Goal: Task Accomplishment & Management: Manage account settings

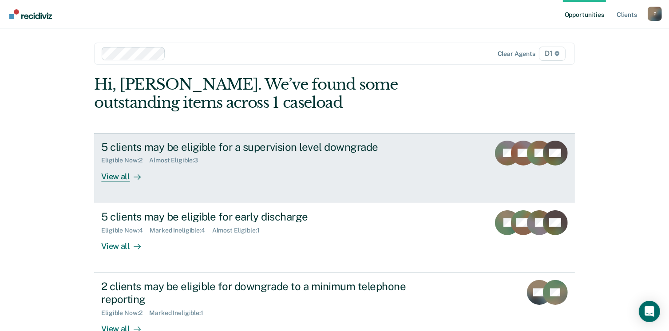
click at [108, 178] on div "View all" at bounding box center [126, 172] width 50 height 17
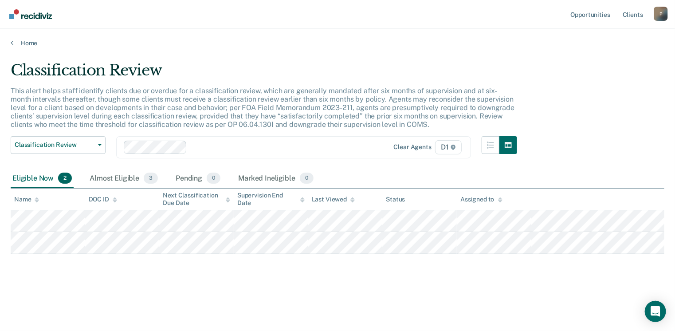
click at [37, 174] on div "Eligible Now 2" at bounding box center [42, 179] width 63 height 20
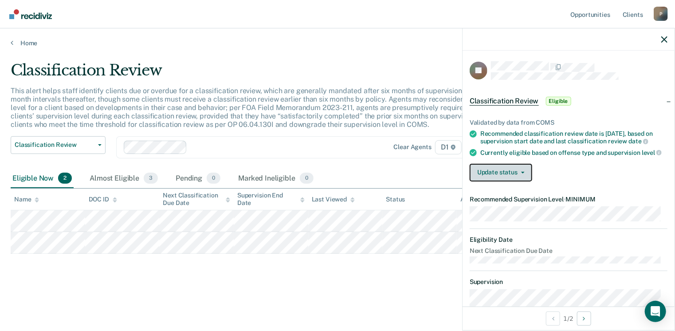
click at [511, 179] on button "Update status" at bounding box center [501, 173] width 63 height 18
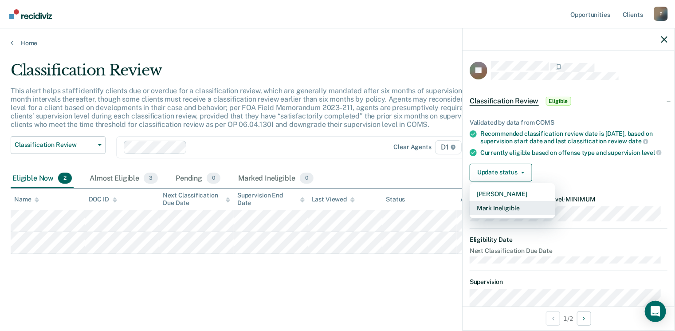
click at [500, 212] on button "Mark Ineligible" at bounding box center [513, 208] width 86 height 14
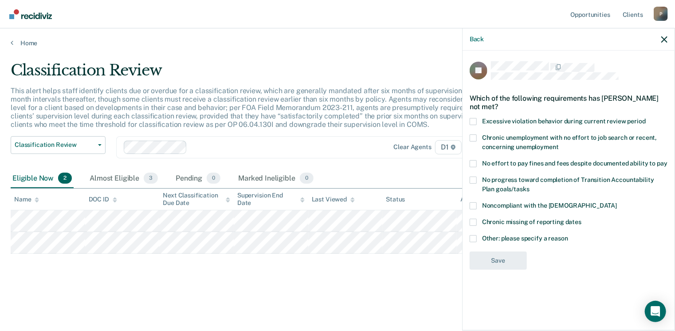
click at [473, 236] on span at bounding box center [473, 238] width 7 height 7
click at [568, 235] on input "Other: please specify a reason" at bounding box center [568, 235] width 0 height 0
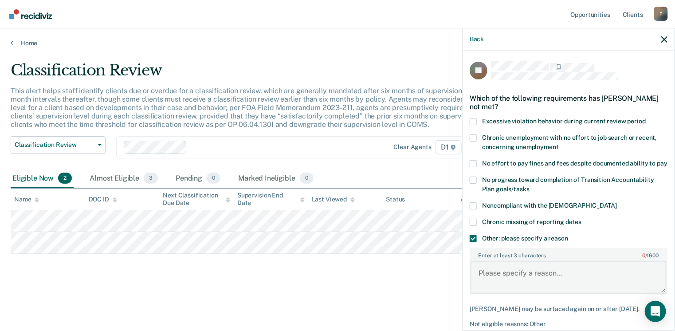
click at [532, 286] on textarea "Enter at least 3 characters 0 / 1600" at bounding box center [569, 277] width 196 height 33
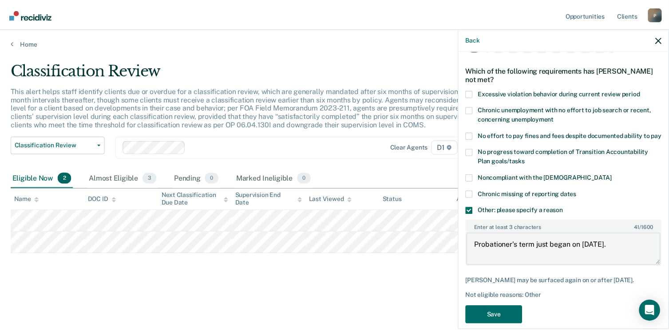
scroll to position [47, 0]
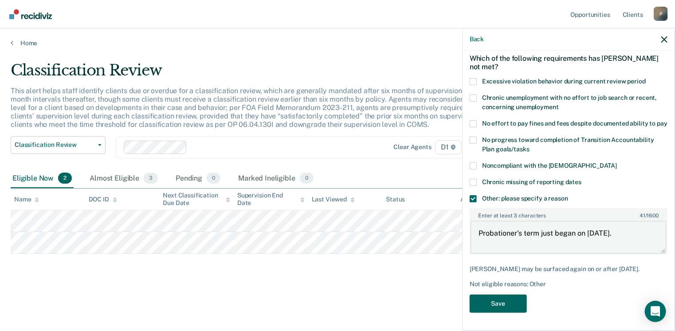
type textarea "Probationer's term just began on [DATE]."
click at [492, 301] on button "Save" at bounding box center [498, 304] width 57 height 18
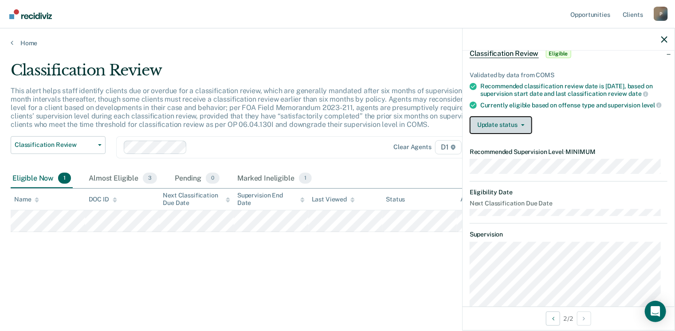
click at [524, 128] on button "Update status" at bounding box center [501, 125] width 63 height 18
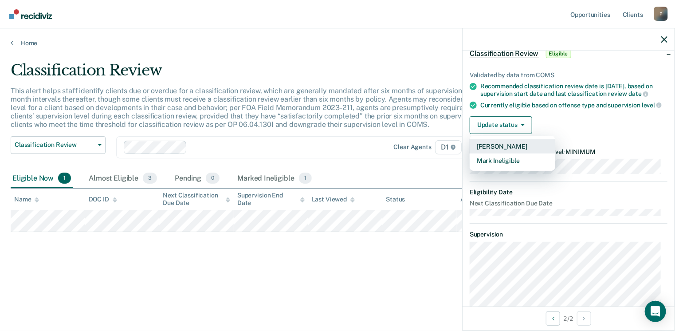
drag, startPoint x: 507, startPoint y: 151, endPoint x: 507, endPoint y: 157, distance: 5.8
click at [507, 151] on button "[PERSON_NAME]" at bounding box center [513, 146] width 86 height 14
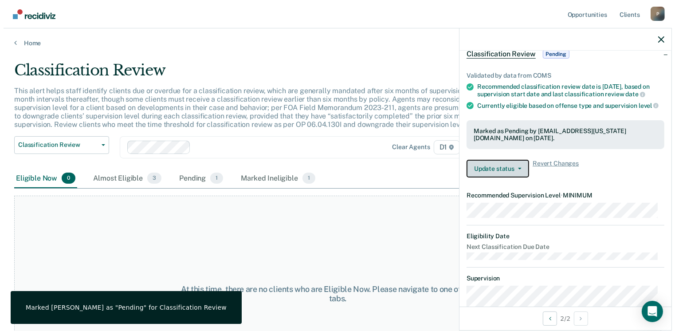
scroll to position [3, 0]
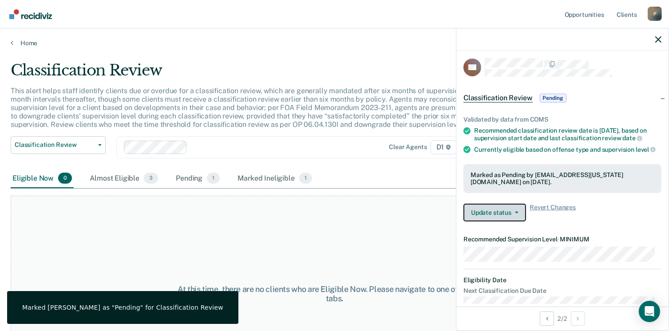
click at [511, 213] on span "button" at bounding box center [514, 213] width 7 height 2
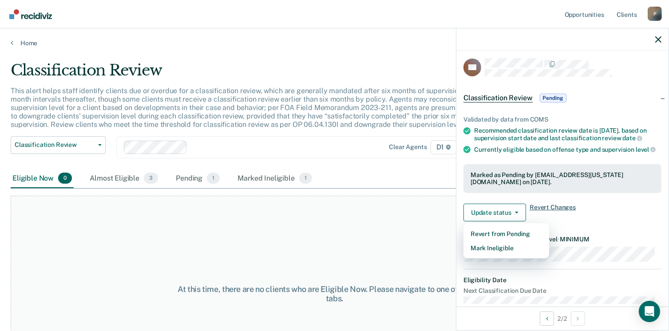
click at [561, 213] on span "Revert Changes" at bounding box center [552, 213] width 46 height 18
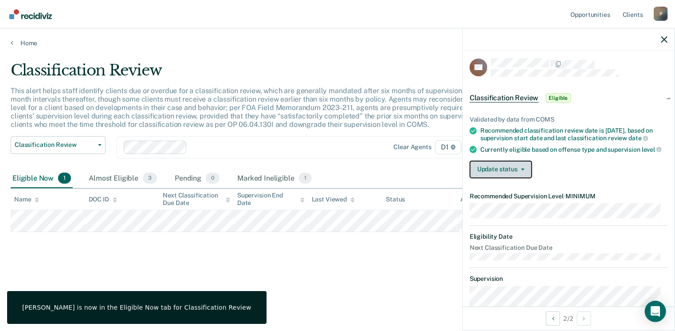
click at [525, 175] on button "Update status" at bounding box center [501, 170] width 63 height 18
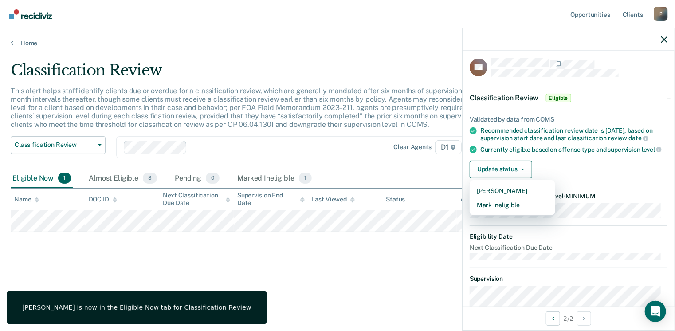
click at [589, 178] on div "Update status [PERSON_NAME] Mark Ineligible" at bounding box center [569, 170] width 198 height 18
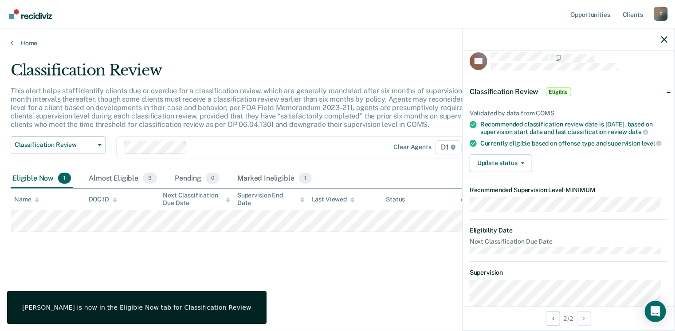
scroll to position [0, 0]
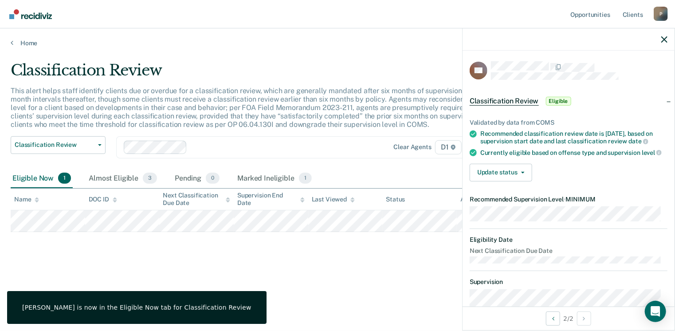
click at [563, 103] on span "Eligible" at bounding box center [558, 101] width 25 height 9
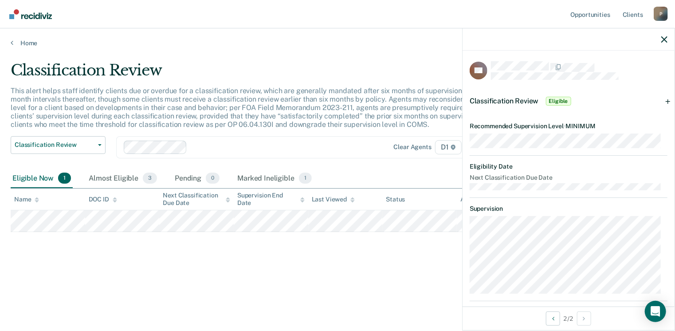
click at [561, 100] on span "Eligible" at bounding box center [558, 101] width 25 height 9
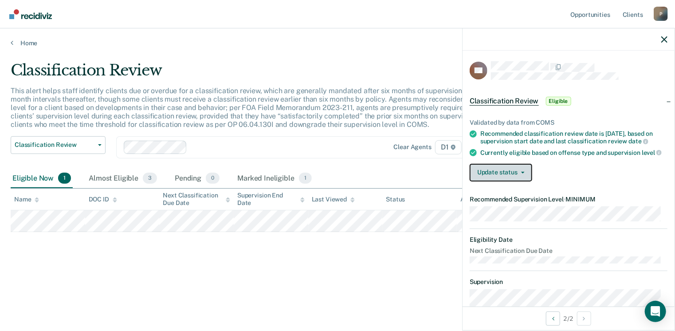
click at [523, 177] on button "Update status" at bounding box center [501, 173] width 63 height 18
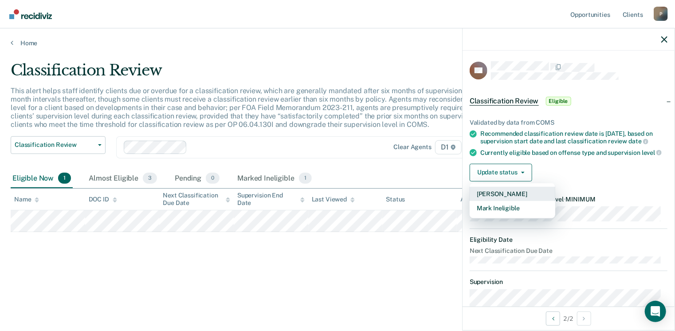
click at [515, 201] on button "[PERSON_NAME]" at bounding box center [513, 194] width 86 height 14
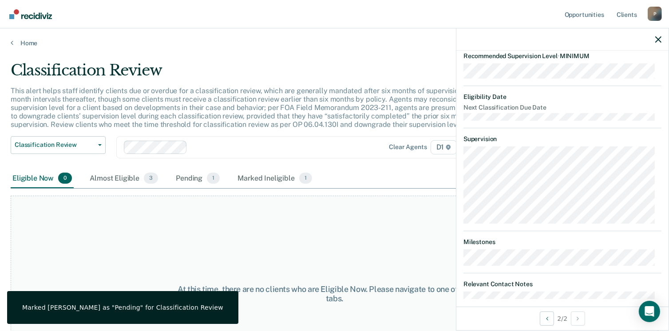
scroll to position [201, 0]
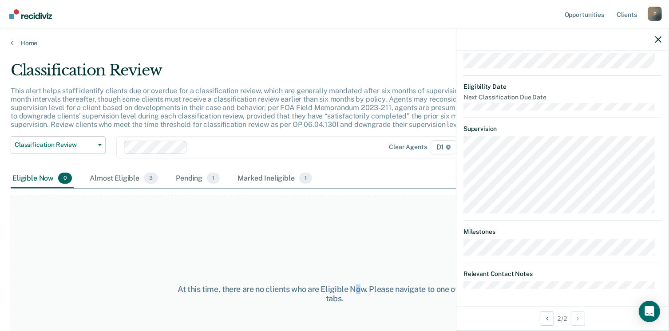
click at [358, 226] on div "At this time, there are no clients who are Eligible Now. Please navigate to one…" at bounding box center [334, 294] width 647 height 196
click at [660, 38] on icon "button" at bounding box center [658, 39] width 6 height 6
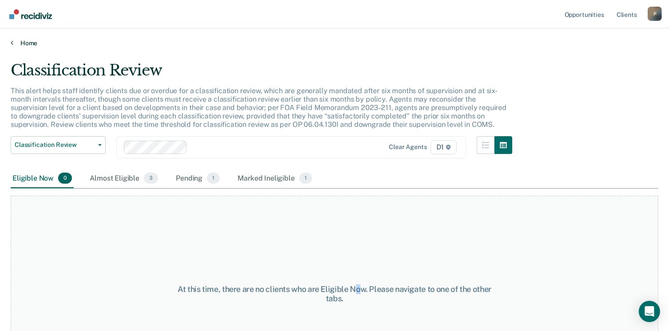
click at [20, 41] on link "Home" at bounding box center [334, 43] width 647 height 8
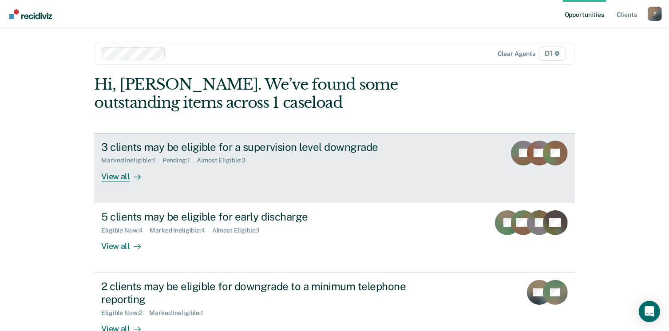
click at [112, 179] on div "View all" at bounding box center [126, 172] width 50 height 17
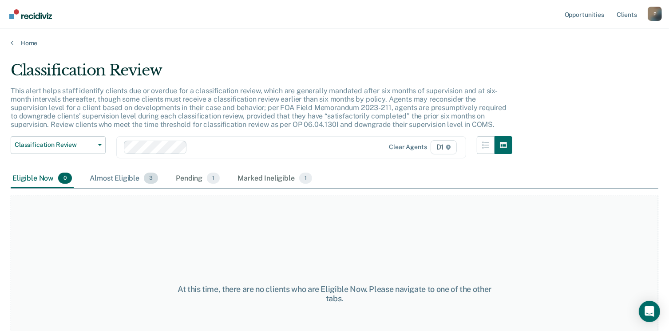
click at [128, 180] on div "Almost Eligible 3" at bounding box center [124, 179] width 72 height 20
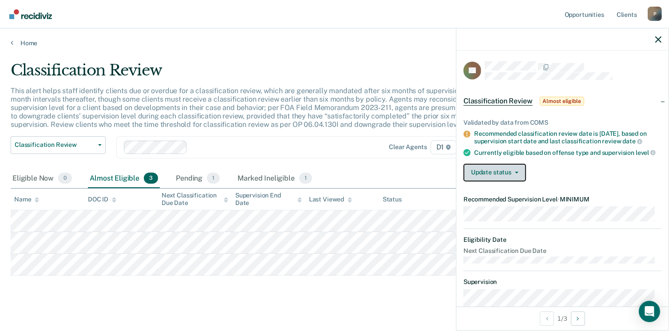
click at [515, 173] on icon "button" at bounding box center [517, 173] width 4 height 2
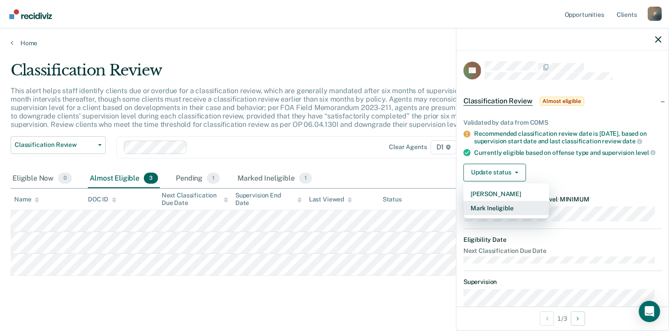
click at [504, 213] on button "Mark Ineligible" at bounding box center [506, 208] width 86 height 14
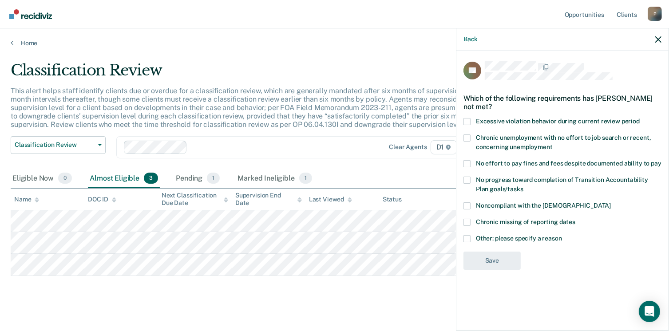
click at [465, 238] on span at bounding box center [466, 238] width 7 height 7
click at [562, 235] on input "Other: please specify a reason" at bounding box center [562, 235] width 0 height 0
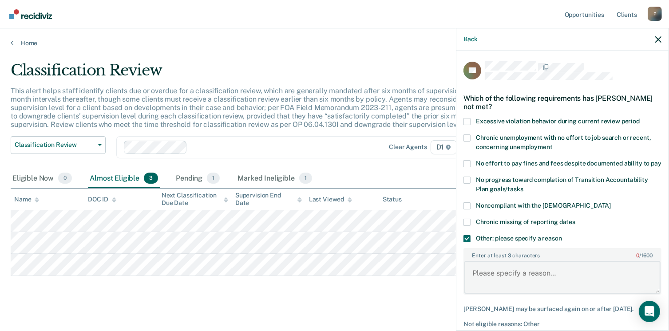
click at [492, 279] on textarea "Enter at least 3 characters 0 / 1600" at bounding box center [562, 277] width 196 height 33
type textarea "C"
drag, startPoint x: 470, startPoint y: 279, endPoint x: 526, endPoint y: 281, distance: 55.5
click at [526, 281] on textarea "Not eligible yet." at bounding box center [562, 277] width 196 height 33
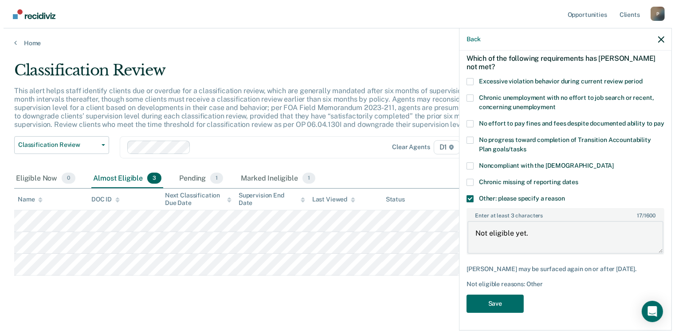
scroll to position [47, 0]
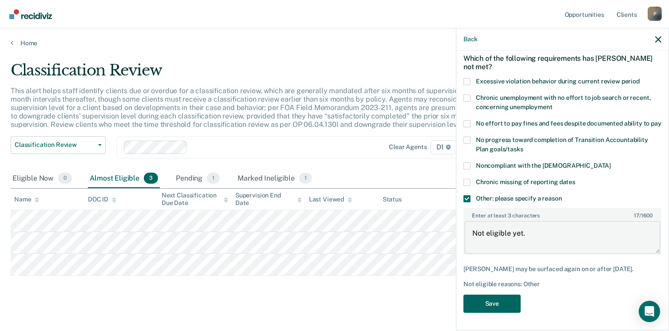
type textarea "Not eligible yet."
drag, startPoint x: 508, startPoint y: 300, endPoint x: 492, endPoint y: 304, distance: 16.4
click at [505, 303] on button "Save" at bounding box center [491, 304] width 57 height 18
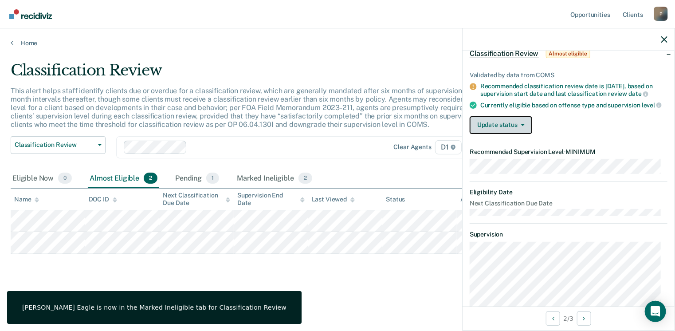
click at [521, 133] on button "Update status" at bounding box center [501, 125] width 63 height 18
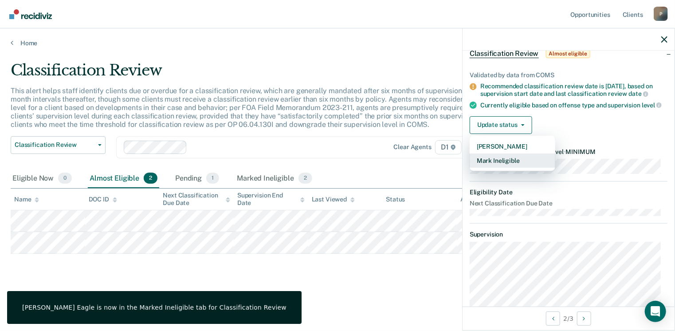
click at [512, 163] on button "Mark Ineligible" at bounding box center [513, 161] width 86 height 14
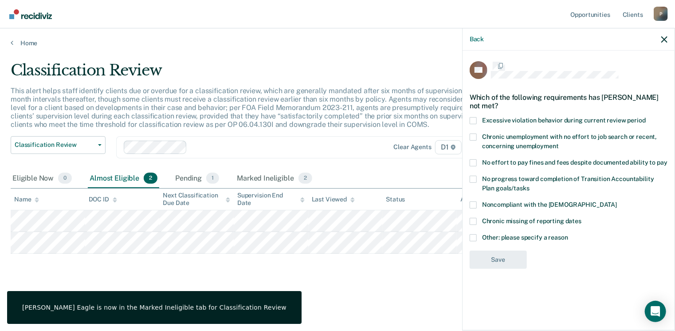
scroll to position [0, 0]
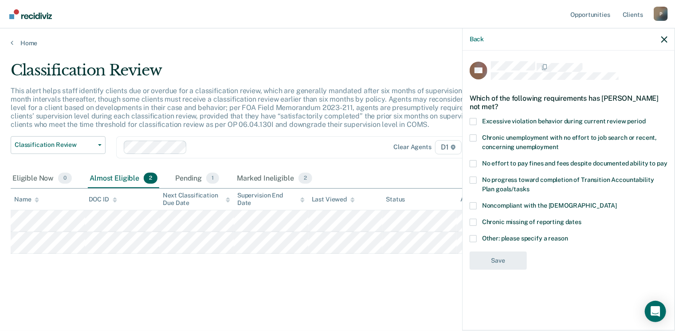
click at [472, 238] on span at bounding box center [473, 238] width 7 height 7
click at [568, 235] on input "Other: please specify a reason" at bounding box center [568, 235] width 0 height 0
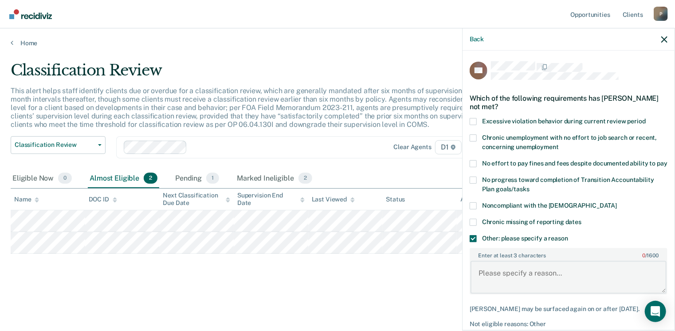
drag, startPoint x: 512, startPoint y: 274, endPoint x: 504, endPoint y: 271, distance: 8.4
click at [513, 273] on textarea "Enter at least 3 characters 0 / 1600" at bounding box center [569, 277] width 196 height 33
paste textarea "Not eligible yet."
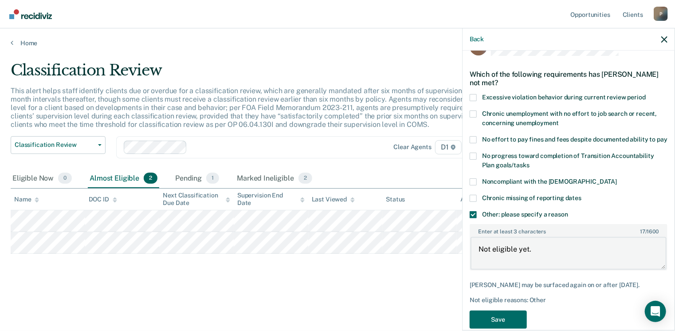
scroll to position [47, 0]
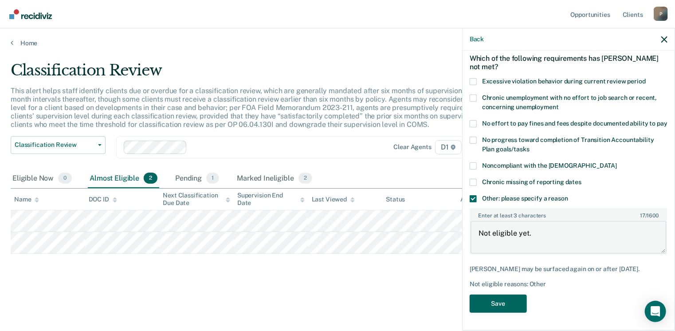
type textarea "Not eligible yet."
click at [496, 303] on button "Save" at bounding box center [498, 304] width 57 height 18
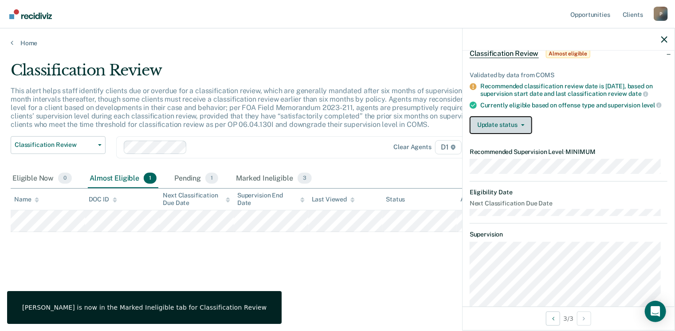
click at [524, 130] on button "Update status" at bounding box center [501, 125] width 63 height 18
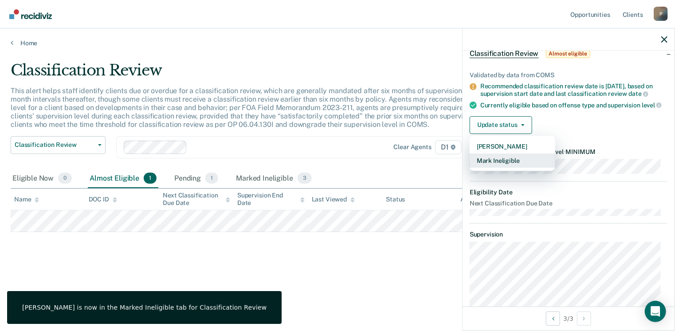
click at [510, 163] on button "Mark Ineligible" at bounding box center [513, 161] width 86 height 14
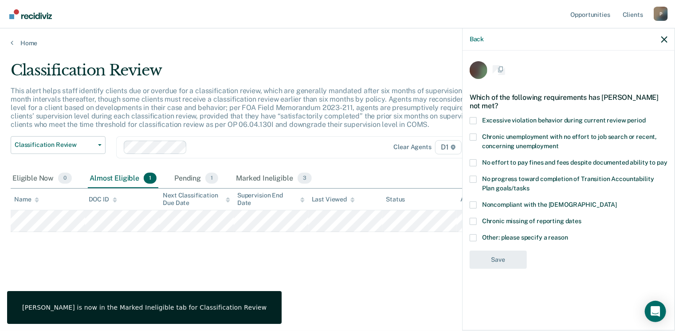
scroll to position [0, 0]
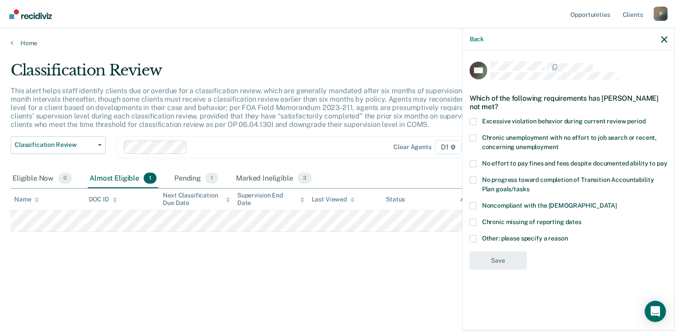
click at [472, 236] on span at bounding box center [473, 238] width 7 height 7
click at [568, 235] on input "Other: please specify a reason" at bounding box center [568, 235] width 0 height 0
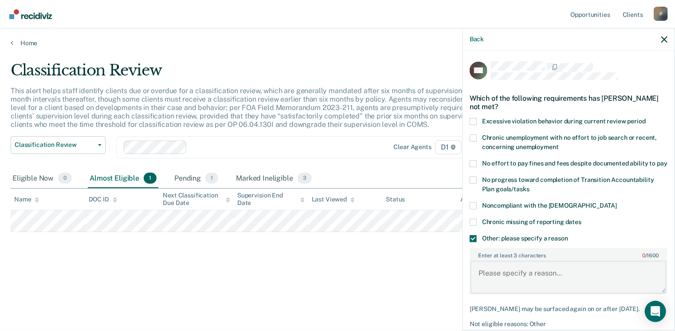
click at [504, 291] on textarea "Enter at least 3 characters 0 / 1600" at bounding box center [569, 277] width 196 height 33
paste textarea "Not eligible yet."
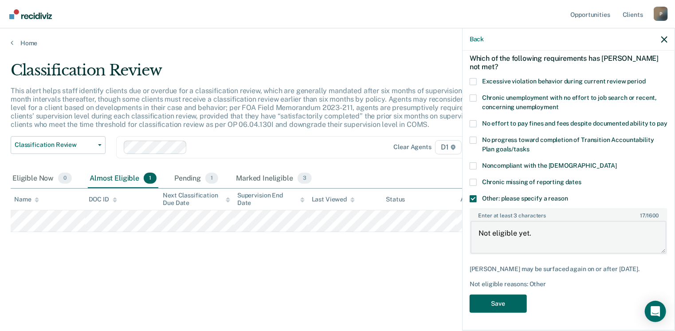
type textarea "Not eligible yet."
click at [494, 300] on button "Save" at bounding box center [498, 304] width 57 height 18
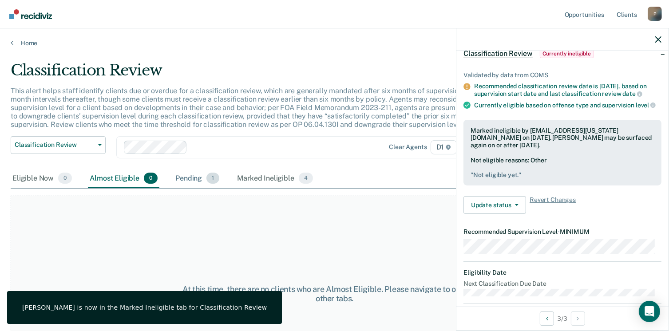
click at [193, 175] on div "Pending 1" at bounding box center [196, 179] width 47 height 20
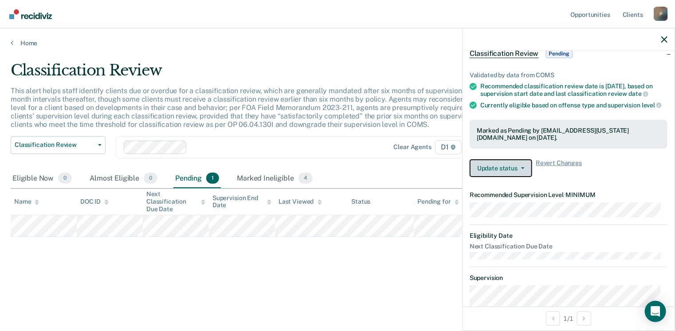
click at [522, 177] on button "Update status" at bounding box center [501, 168] width 63 height 18
click at [614, 172] on div "Update status Revert from Pending Mark Ineligible Revert Changes" at bounding box center [569, 168] width 198 height 18
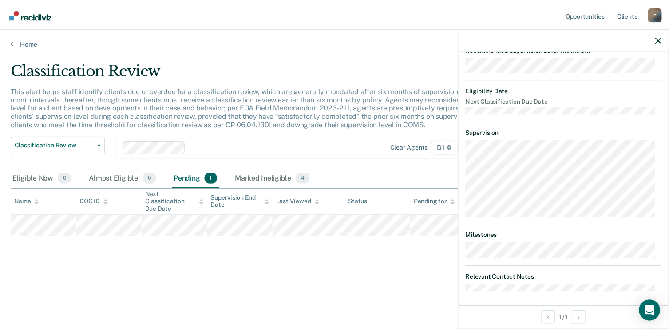
scroll to position [201, 0]
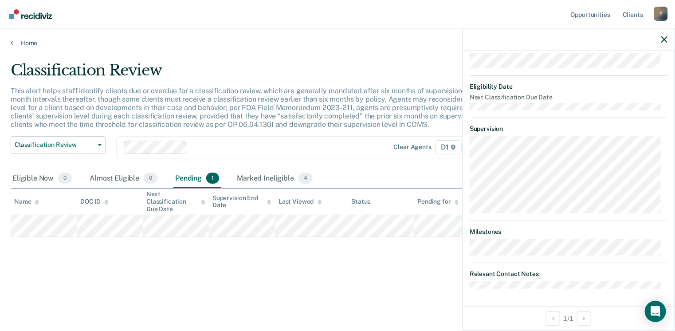
click at [456, 280] on div "Classification Review This alert helps staff identify clients due or overdue fo…" at bounding box center [338, 177] width 654 height 232
click at [339, 275] on div "Classification Review This alert helps staff identify clients due or overdue fo…" at bounding box center [338, 177] width 654 height 232
click at [261, 177] on div "Marked Ineligible 4" at bounding box center [274, 179] width 79 height 20
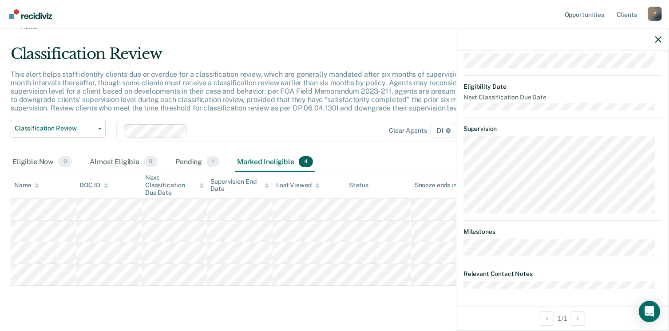
scroll to position [0, 0]
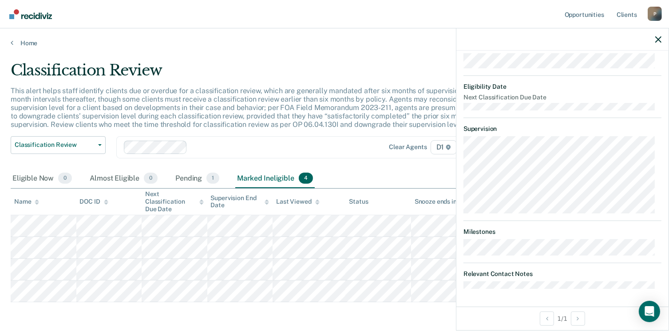
click at [29, 47] on main "Classification Review This alert helps staff identify clients due or overdue fo…" at bounding box center [334, 205] width 669 height 316
click at [34, 44] on link "Home" at bounding box center [334, 43] width 647 height 8
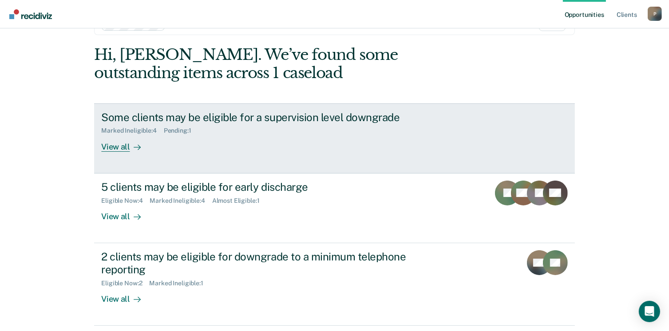
scroll to position [89, 0]
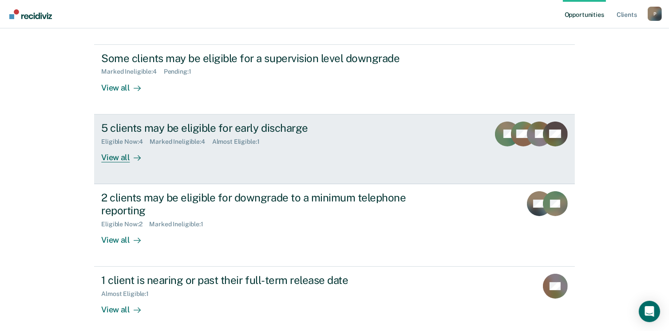
click at [113, 164] on link "5 clients may be eligible for early discharge Eligible Now : 4 Marked Ineligibl…" at bounding box center [334, 149] width 480 height 70
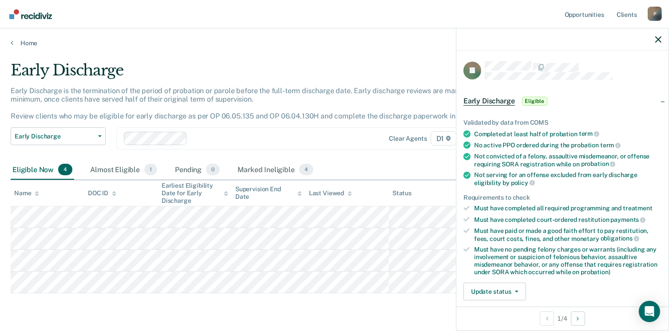
drag, startPoint x: 379, startPoint y: 203, endPoint x: 589, endPoint y: 115, distance: 227.1
click at [589, 115] on div "Validated by data from COMS Completed at least half of probation term No active…" at bounding box center [562, 206] width 212 height 203
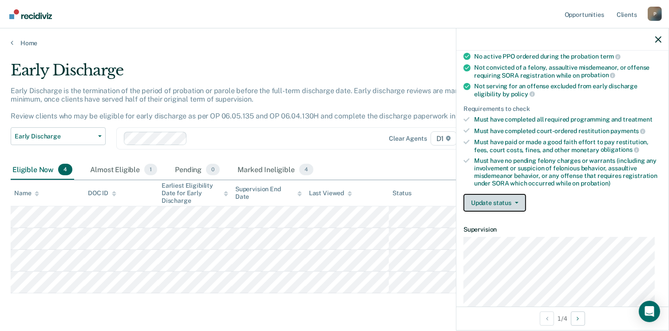
click at [504, 200] on button "Update status" at bounding box center [494, 203] width 63 height 18
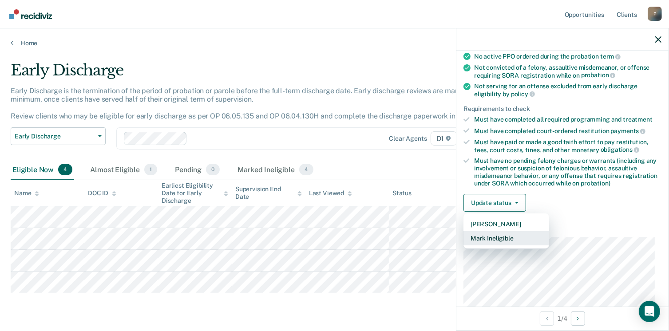
click at [500, 238] on button "Mark Ineligible" at bounding box center [506, 238] width 86 height 14
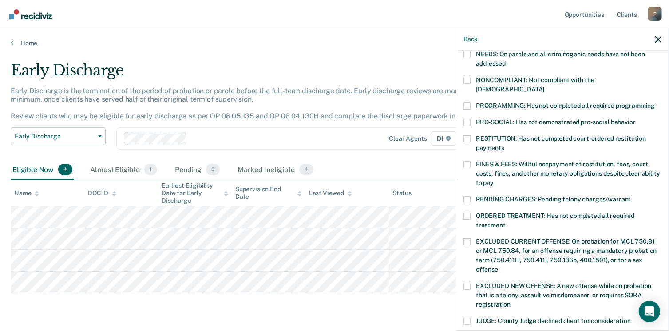
scroll to position [133, 0]
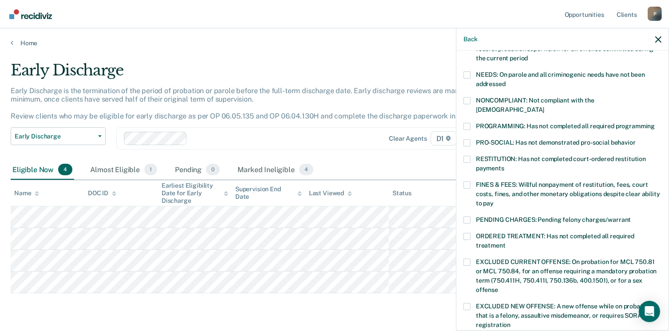
click at [468, 98] on span at bounding box center [466, 100] width 7 height 7
click at [544, 106] on input "NONCOMPLIANT: Not compliant with the [DEMOGRAPHIC_DATA]" at bounding box center [544, 106] width 0 height 0
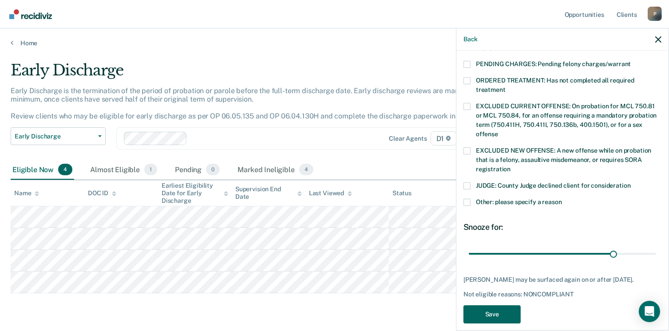
scroll to position [0, 0]
drag, startPoint x: 609, startPoint y: 244, endPoint x: 666, endPoint y: 246, distance: 57.7
type input "38"
click at [656, 246] on input "range" at bounding box center [562, 254] width 187 height 16
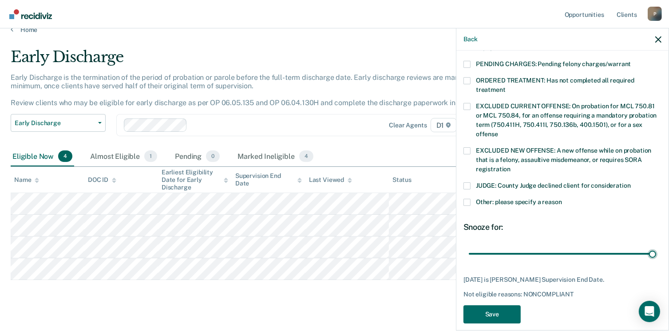
scroll to position [25, 0]
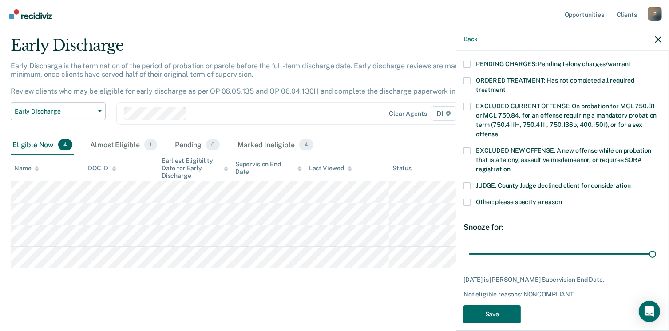
click at [463, 199] on span at bounding box center [466, 202] width 7 height 7
click at [562, 199] on input "Other: please specify a reason" at bounding box center [562, 199] width 0 height 0
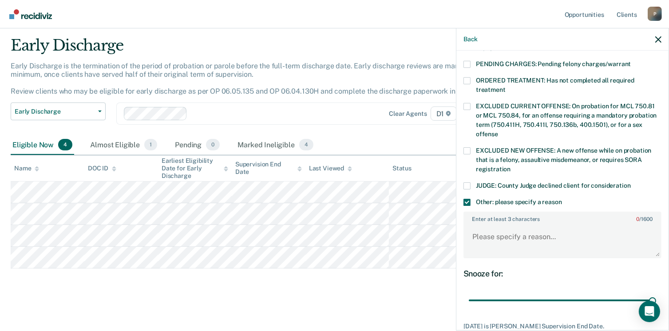
click at [467, 199] on span at bounding box center [466, 202] width 7 height 7
click at [562, 199] on input "Other: please specify a reason" at bounding box center [562, 199] width 0 height 0
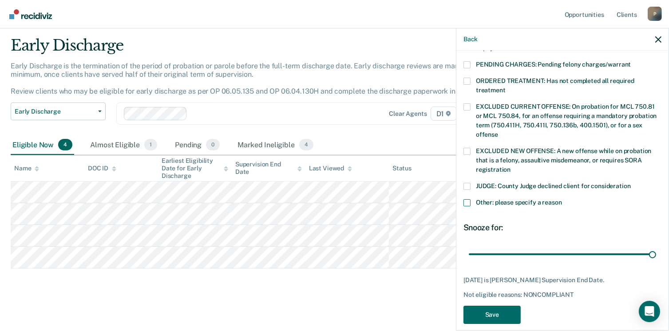
scroll to position [289, 0]
click at [498, 305] on button "Save" at bounding box center [491, 314] width 57 height 18
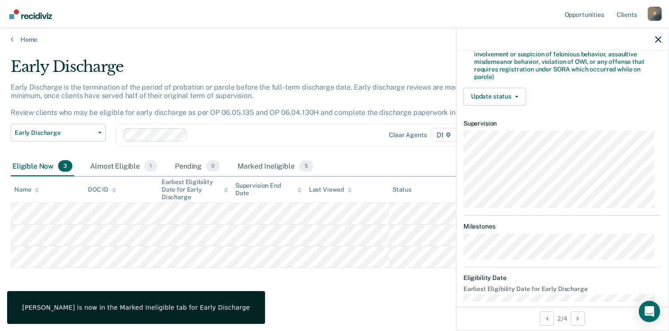
scroll to position [260, 0]
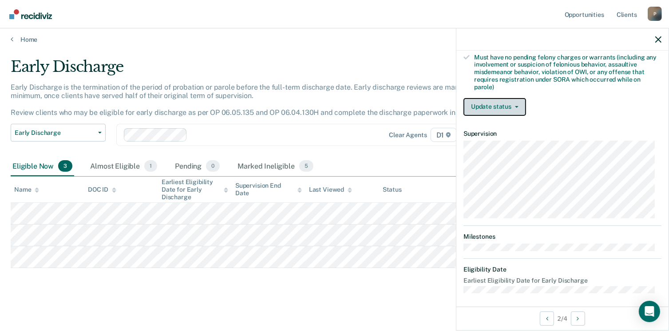
click at [515, 106] on icon "button" at bounding box center [517, 107] width 4 height 2
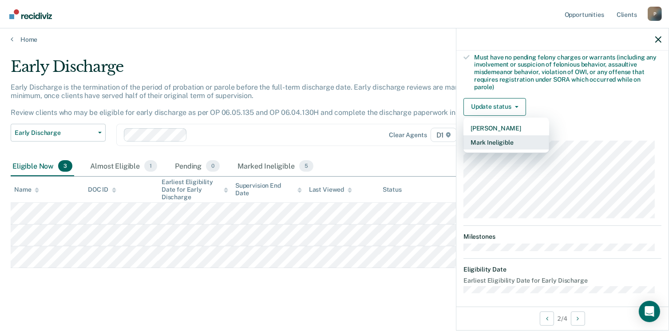
click at [503, 139] on button "Mark Ineligible" at bounding box center [506, 142] width 86 height 14
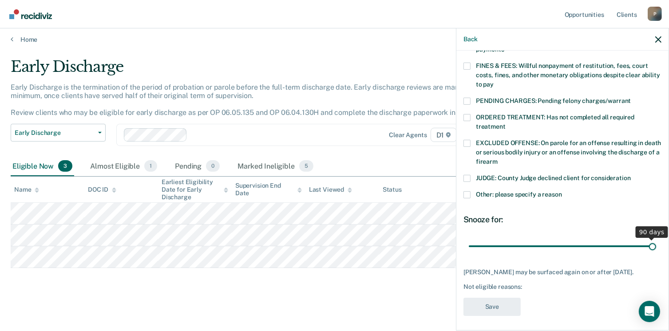
drag, startPoint x: 529, startPoint y: 237, endPoint x: 607, endPoint y: 256, distance: 79.7
type input "90"
click at [656, 240] on input "range" at bounding box center [562, 247] width 187 height 16
click at [469, 191] on span at bounding box center [466, 194] width 7 height 7
click at [562, 191] on input "Other: please specify a reason" at bounding box center [562, 191] width 0 height 0
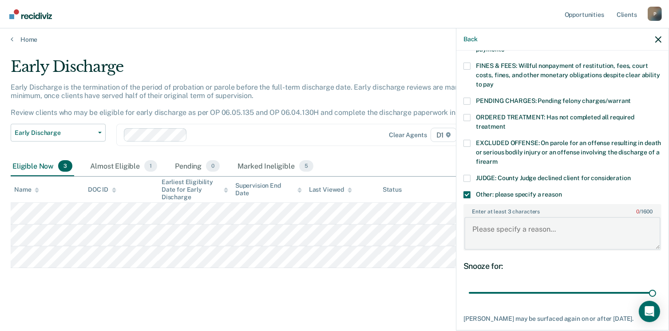
click at [524, 217] on textarea "Enter at least 3 characters 0 / 1600" at bounding box center [562, 233] width 196 height 33
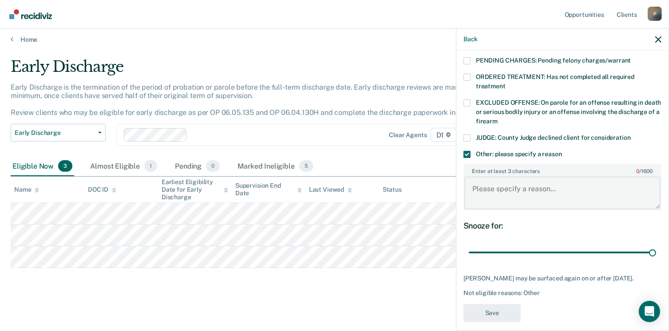
scroll to position [298, 0]
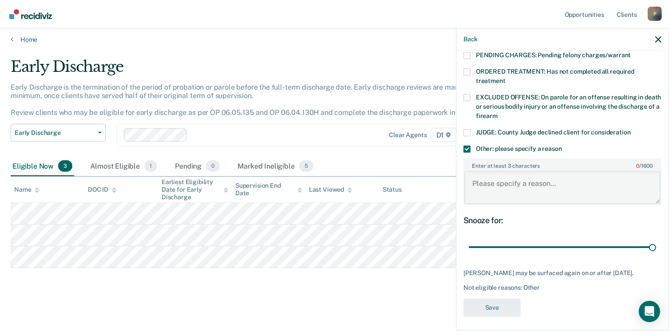
click at [488, 177] on textarea "Enter at least 3 characters 0 / 1600" at bounding box center [562, 187] width 196 height 33
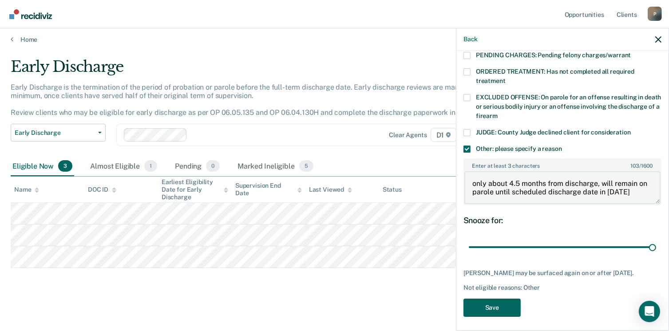
type textarea "only about 4.5 months from discharge, will remain on parole until scheduled dis…"
click at [499, 306] on button "Save" at bounding box center [491, 308] width 57 height 18
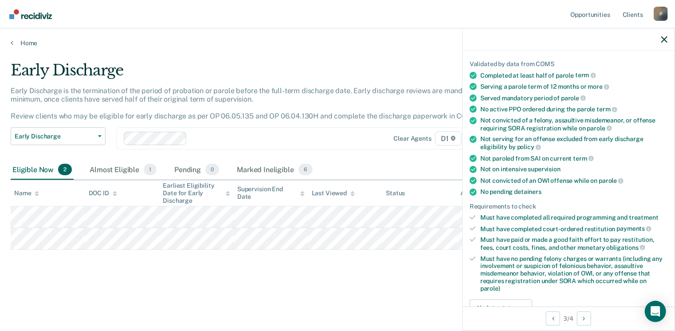
scroll to position [133, 0]
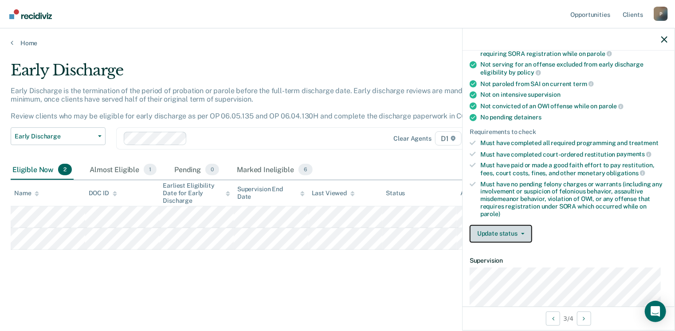
click at [516, 235] on button "Update status" at bounding box center [501, 234] width 63 height 18
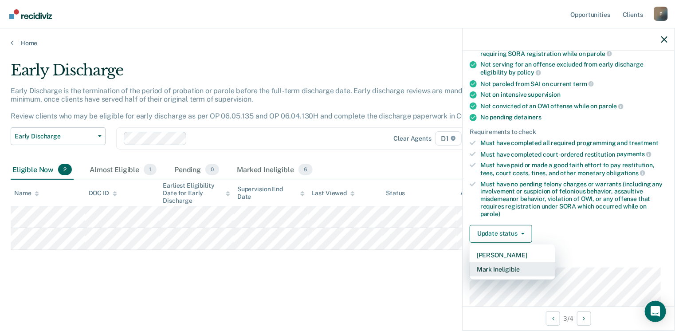
click at [502, 265] on button "Mark Ineligible" at bounding box center [513, 269] width 86 height 14
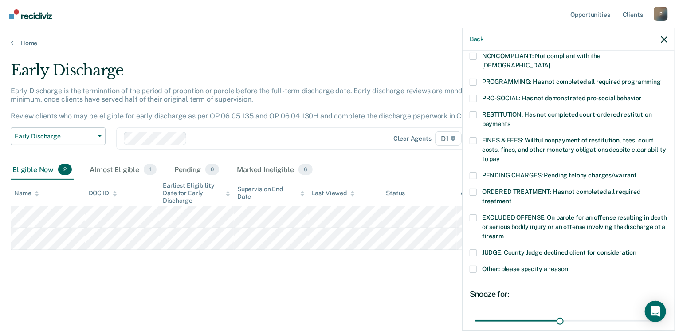
scroll to position [222, 0]
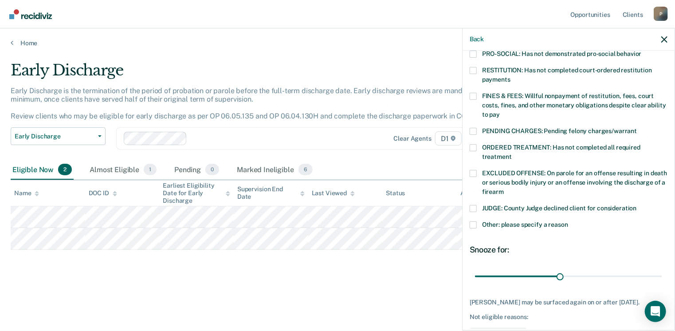
click at [474, 221] on span at bounding box center [473, 224] width 7 height 7
click at [568, 221] on input "Other: please specify a reason" at bounding box center [568, 221] width 0 height 0
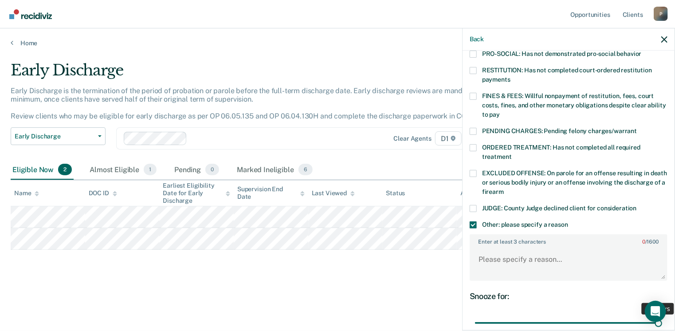
drag, startPoint x: 556, startPoint y: 311, endPoint x: 678, endPoint y: 300, distance: 122.9
type input "65"
click at [662, 315] on input "range" at bounding box center [568, 323] width 187 height 16
click at [525, 255] on textarea "Enter at least 3 characters 0 / 1600" at bounding box center [569, 263] width 196 height 33
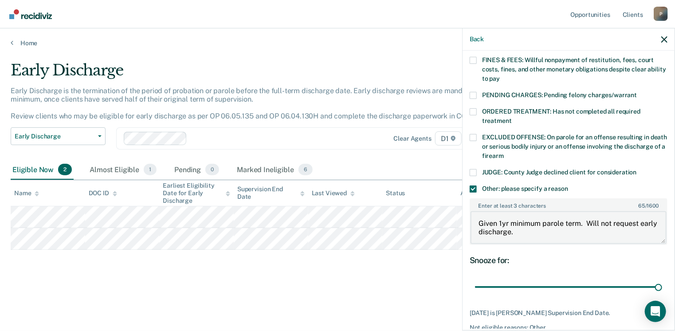
scroll to position [290, 0]
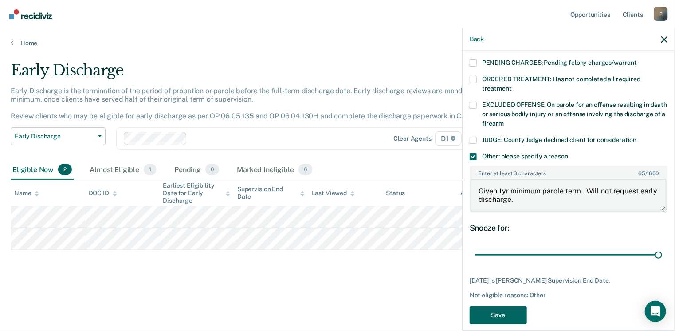
type textarea "Given 1yr minimum parole term. Will not request early discharge."
click at [507, 306] on button "Save" at bounding box center [498, 315] width 57 height 18
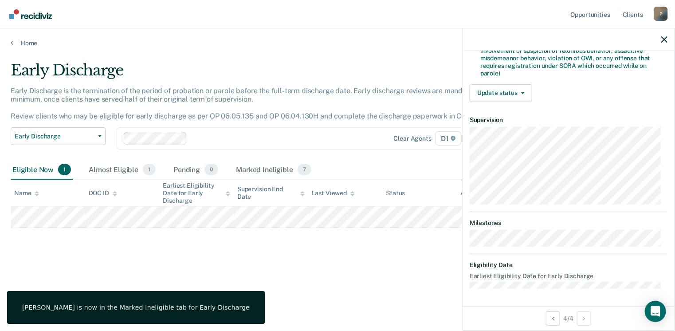
scroll to position [269, 0]
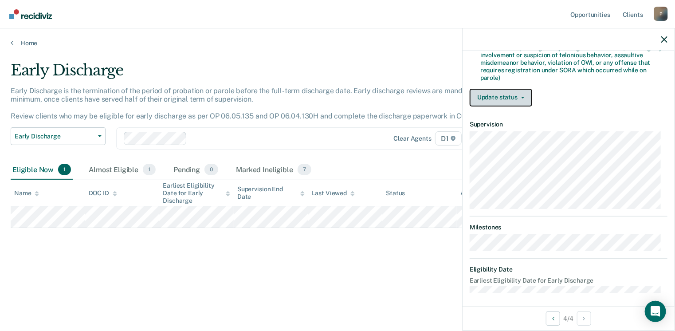
click at [508, 98] on button "Update status" at bounding box center [501, 98] width 63 height 18
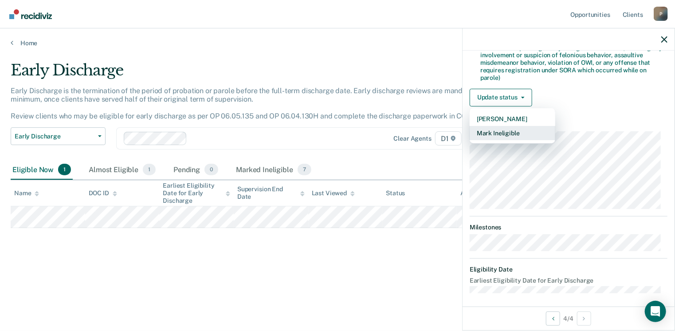
click at [509, 131] on button "Mark Ineligible" at bounding box center [513, 133] width 86 height 14
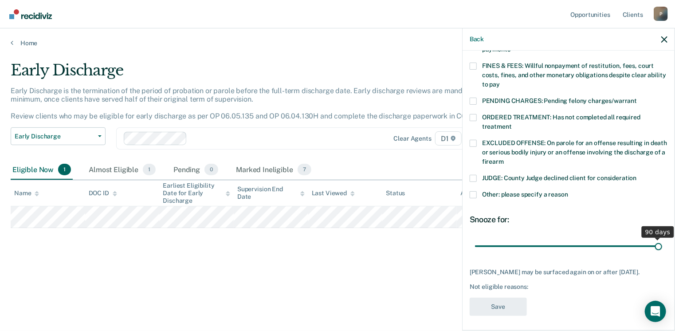
drag, startPoint x: 537, startPoint y: 236, endPoint x: 653, endPoint y: 235, distance: 115.8
type input "90"
click at [653, 239] on input "range" at bounding box center [568, 247] width 187 height 16
click at [474, 191] on span at bounding box center [473, 194] width 7 height 7
click at [568, 191] on input "Other: please specify a reason" at bounding box center [568, 191] width 0 height 0
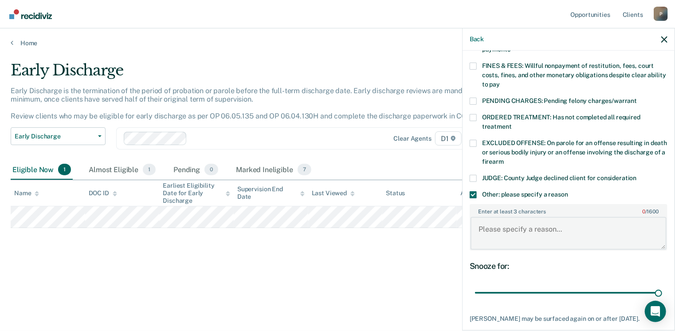
click at [490, 225] on textarea "Enter at least 3 characters 0 / 1600" at bounding box center [569, 233] width 196 height 33
type textarea "g"
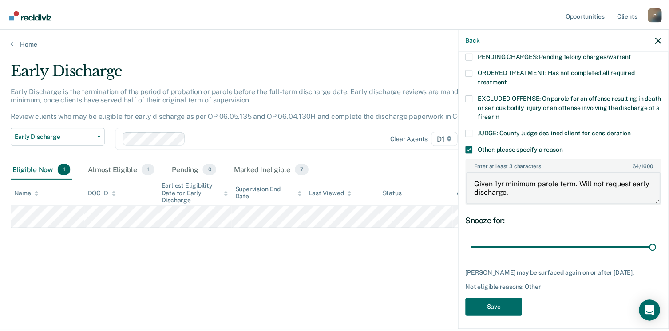
scroll to position [298, 0]
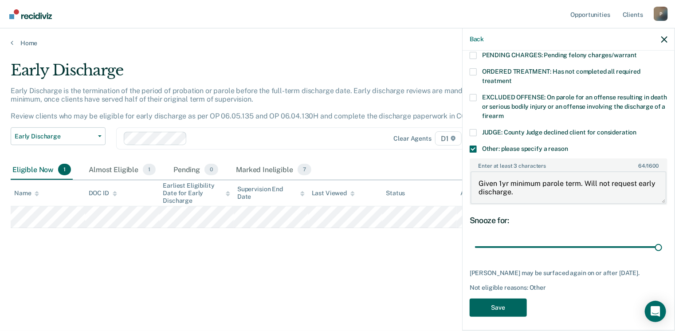
type textarea "Given 1yr minimum parole term. Will not request early discharge."
click at [511, 303] on button "Save" at bounding box center [498, 308] width 57 height 18
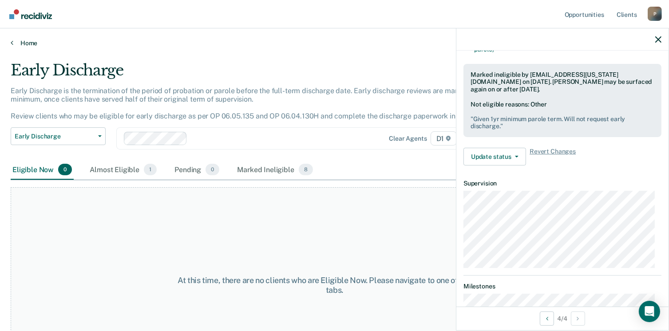
click at [30, 42] on link "Home" at bounding box center [334, 43] width 647 height 8
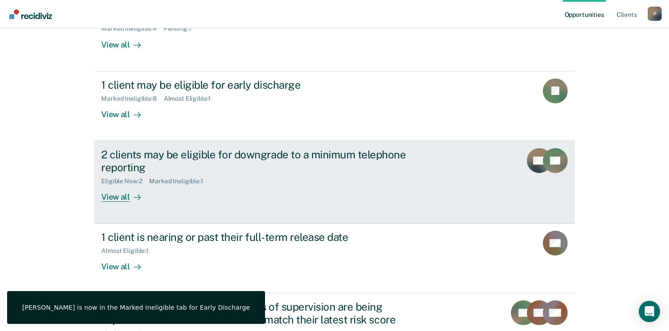
scroll to position [133, 0]
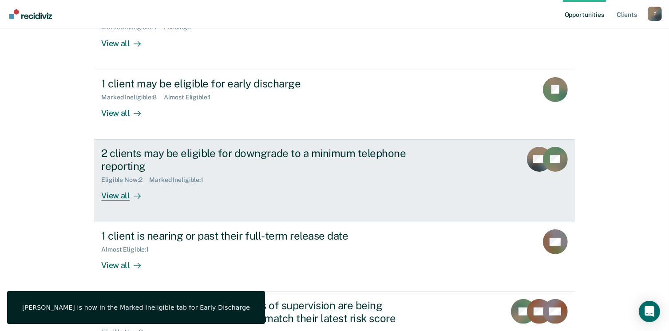
click at [109, 196] on div "View all" at bounding box center [126, 191] width 50 height 17
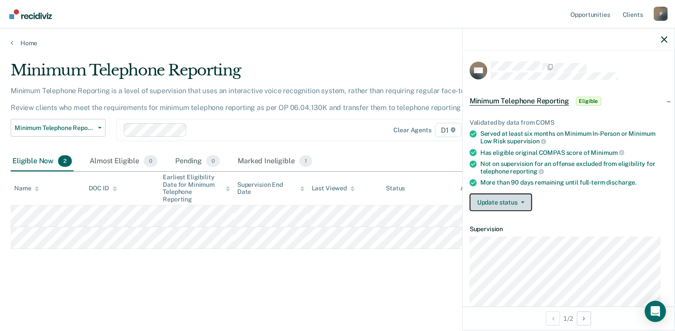
click at [514, 201] on button "Update status" at bounding box center [501, 202] width 63 height 18
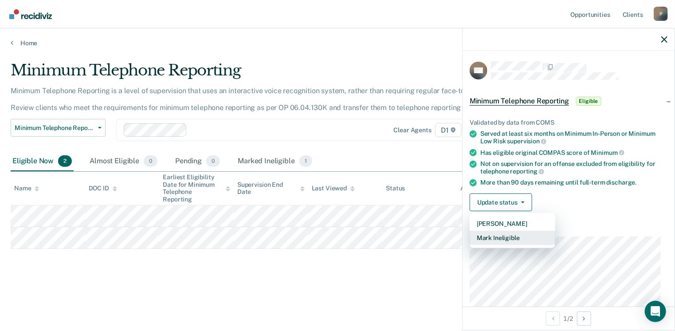
click at [511, 237] on button "Mark Ineligible" at bounding box center [513, 238] width 86 height 14
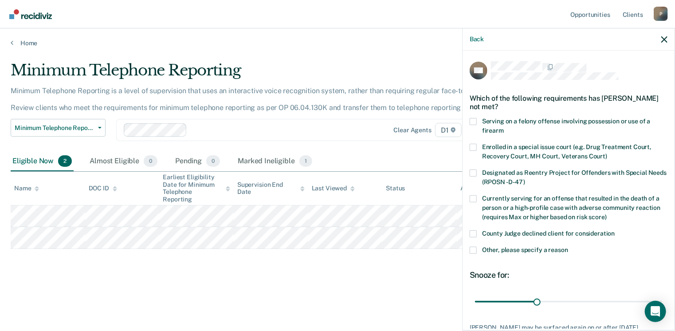
click at [471, 252] on span at bounding box center [473, 250] width 7 height 7
click at [568, 247] on input "Other, please specify a reason" at bounding box center [568, 247] width 0 height 0
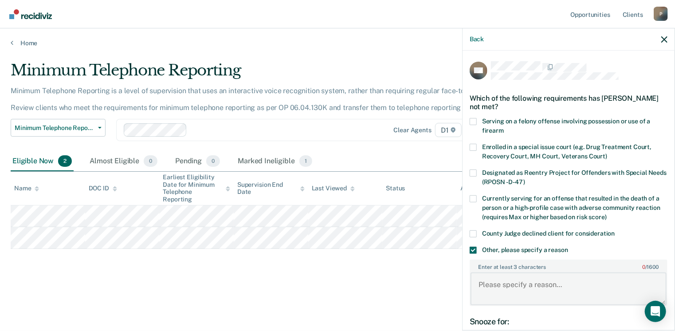
click at [520, 283] on textarea "Enter at least 3 characters 0 / 1600" at bounding box center [569, 288] width 196 height 33
click at [562, 287] on textarea "ICOTS case, not discretion by MDOC" at bounding box center [569, 288] width 196 height 33
click at [605, 281] on textarea "ICOTS case, not discretion by MDOC" at bounding box center [569, 288] width 196 height 33
drag, startPoint x: 478, startPoint y: 284, endPoint x: 521, endPoint y: 293, distance: 44.0
click at [521, 293] on textarea "ICOTS case, not discretion by MDOC regarding early discharge." at bounding box center [569, 288] width 196 height 33
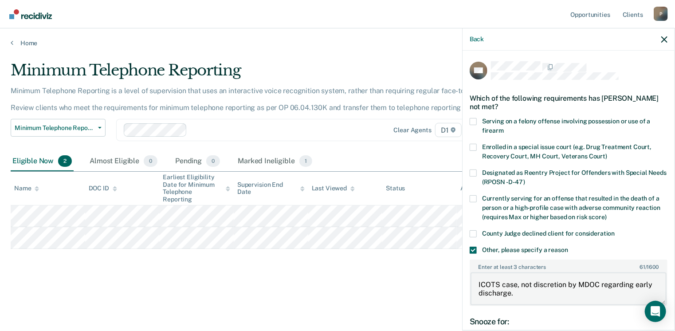
type textarea "ICOTS case, not discretion by MDOC regarding early discharge."
drag, startPoint x: 348, startPoint y: 258, endPoint x: 428, endPoint y: 311, distance: 95.6
click at [349, 258] on div "Minimum Telephone Reporting Minimum Telephone Reporting is a level of supervisi…" at bounding box center [338, 162] width 654 height 203
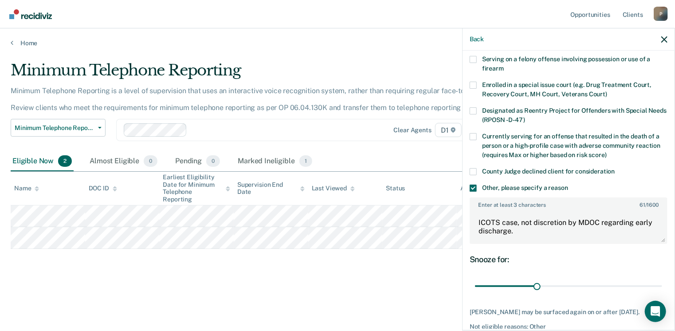
scroll to position [103, 0]
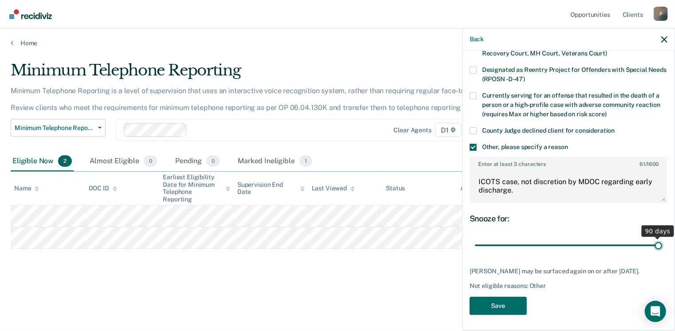
drag, startPoint x: 534, startPoint y: 243, endPoint x: 676, endPoint y: 246, distance: 142.0
type input "90"
click at [662, 246] on input "range" at bounding box center [568, 246] width 187 height 16
drag, startPoint x: 497, startPoint y: 309, endPoint x: 390, endPoint y: 299, distance: 107.5
click at [497, 310] on button "Save" at bounding box center [498, 306] width 57 height 18
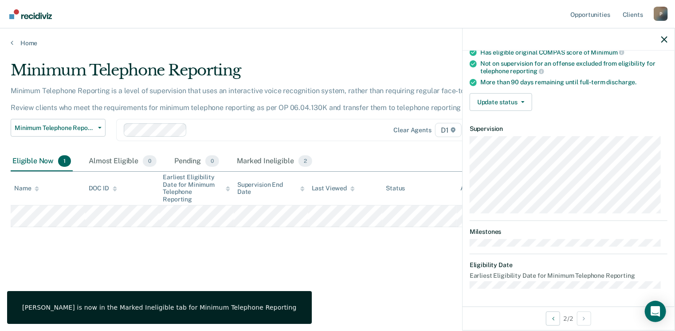
scroll to position [98, 0]
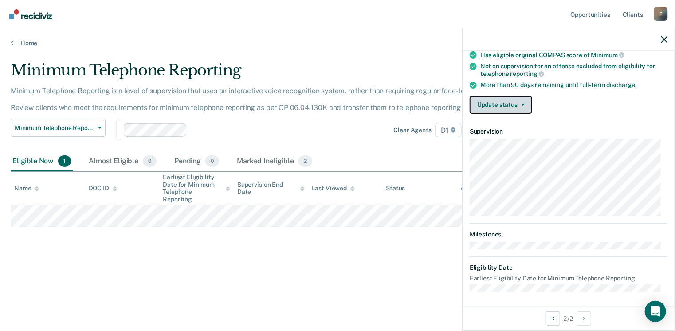
click at [520, 99] on button "Update status" at bounding box center [501, 105] width 63 height 18
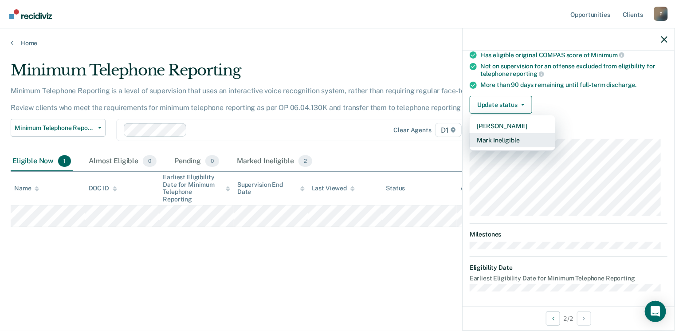
click at [506, 138] on button "Mark Ineligible" at bounding box center [513, 140] width 86 height 14
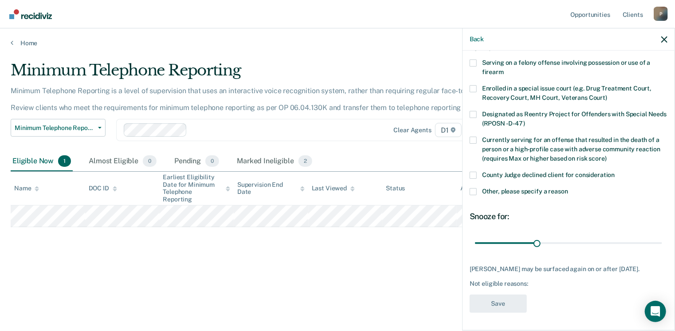
scroll to position [65, 0]
click at [474, 188] on span at bounding box center [473, 191] width 7 height 7
click at [568, 188] on input "Other, please specify a reason" at bounding box center [568, 188] width 0 height 0
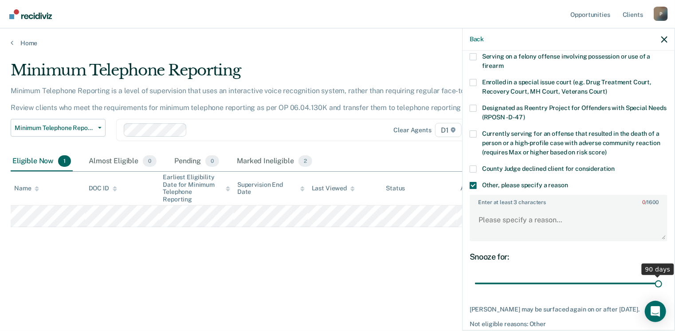
drag, startPoint x: 536, startPoint y: 283, endPoint x: 678, endPoint y: 274, distance: 142.2
type input "90"
click at [662, 276] on input "range" at bounding box center [568, 284] width 187 height 16
click at [572, 227] on textarea "Enter at least 3 characters 0 / 1600" at bounding box center [569, 224] width 196 height 33
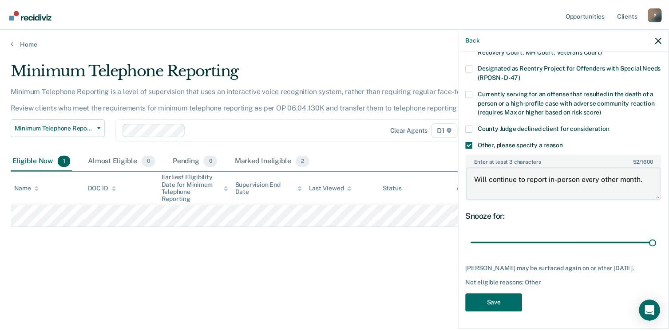
scroll to position [110, 0]
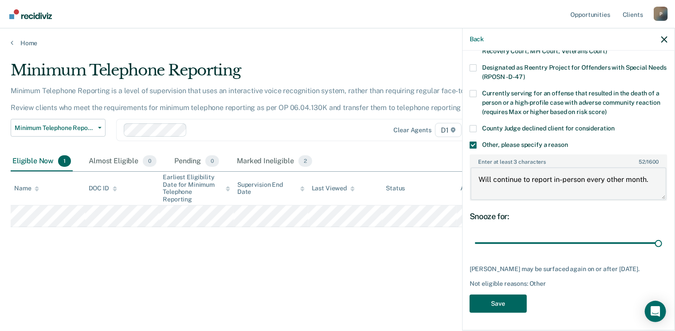
type textarea "Will continue to report in-person every other month."
click at [500, 305] on button "Save" at bounding box center [498, 304] width 57 height 18
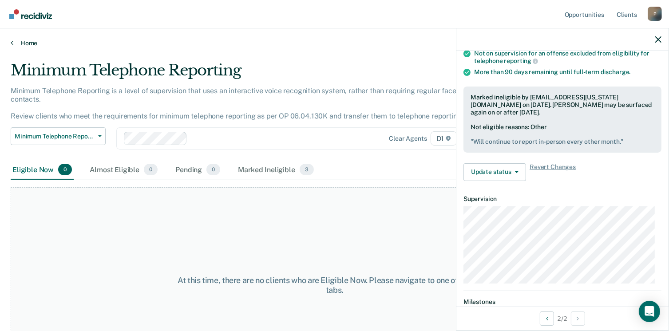
click at [32, 44] on link "Home" at bounding box center [334, 43] width 647 height 8
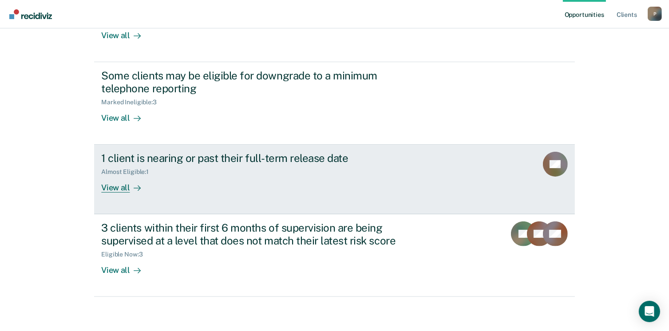
scroll to position [211, 0]
click at [122, 190] on div "View all" at bounding box center [126, 183] width 50 height 17
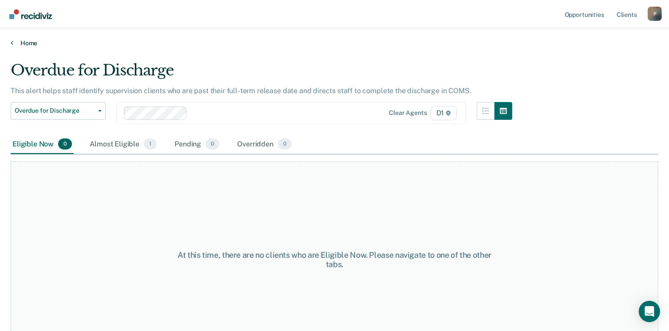
click at [32, 45] on link "Home" at bounding box center [334, 43] width 647 height 8
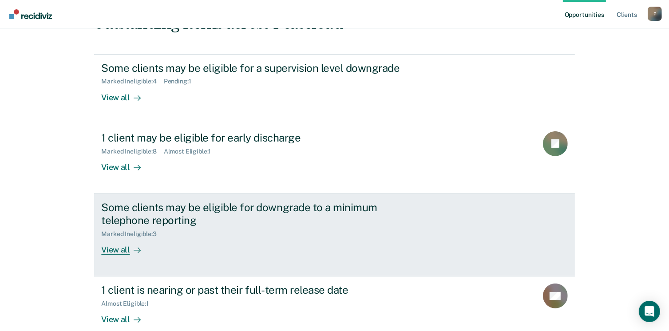
scroll to position [211, 0]
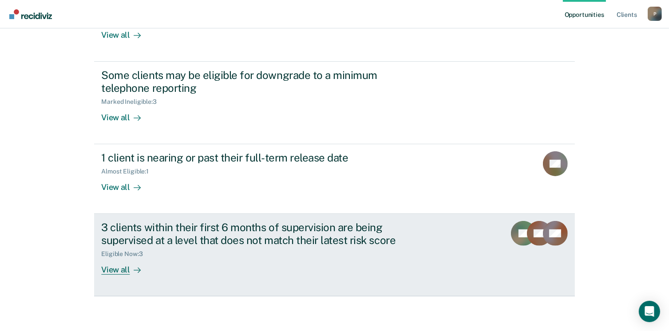
click at [122, 268] on div "View all" at bounding box center [126, 266] width 50 height 17
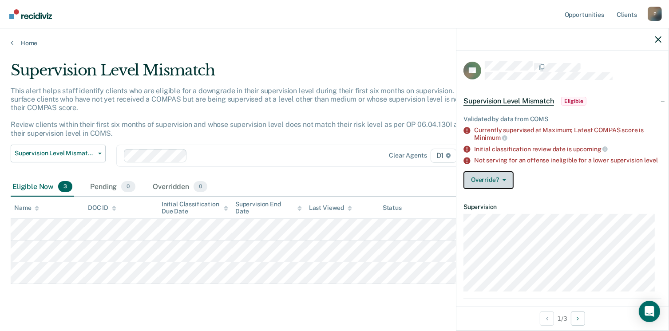
click at [495, 186] on button "Override?" at bounding box center [488, 180] width 50 height 18
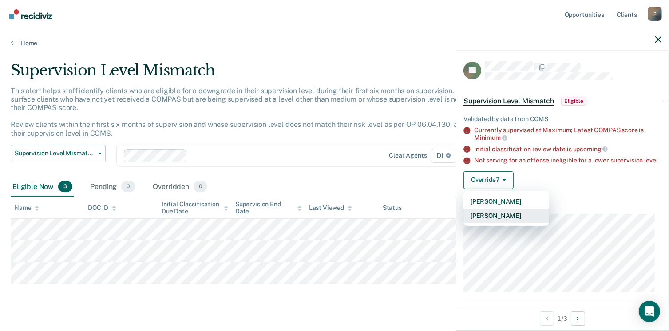
click at [499, 223] on button "[PERSON_NAME]" at bounding box center [506, 216] width 86 height 14
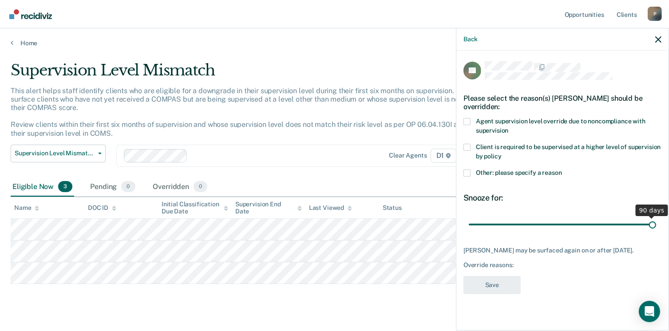
drag, startPoint x: 533, startPoint y: 223, endPoint x: 678, endPoint y: 229, distance: 144.8
type input "90"
click at [656, 229] on input "range" at bounding box center [562, 225] width 187 height 16
click at [469, 170] on span at bounding box center [466, 172] width 7 height 7
click at [562, 169] on input "Other: please specify a reason" at bounding box center [562, 169] width 0 height 0
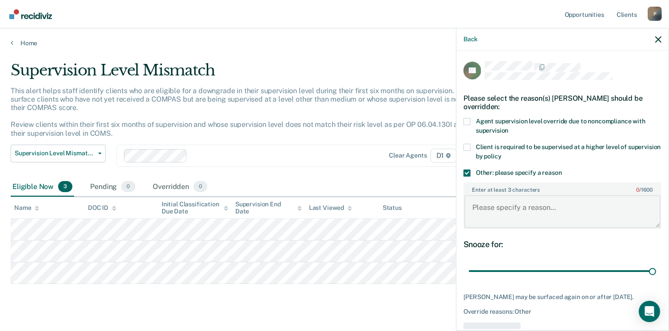
click at [504, 224] on textarea "Enter at least 3 characters 0 / 1600" at bounding box center [562, 211] width 196 height 33
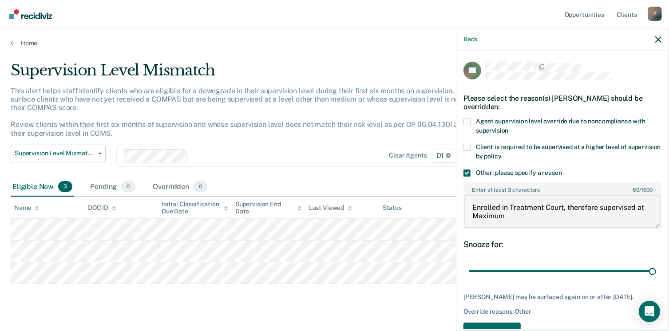
drag, startPoint x: 470, startPoint y: 206, endPoint x: 509, endPoint y: 221, distance: 41.3
click at [509, 221] on textarea "Enrolled in Treatment Court, therefore supervised at Maximum" at bounding box center [562, 211] width 196 height 33
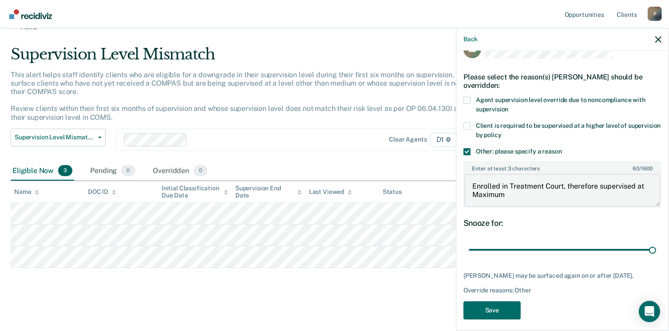
scroll to position [33, 0]
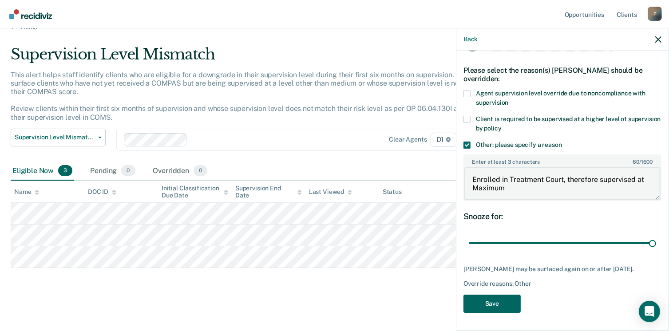
type textarea "Enrolled in Treatment Court, therefore supervised at Maximum"
click at [496, 307] on button "Save" at bounding box center [491, 304] width 57 height 18
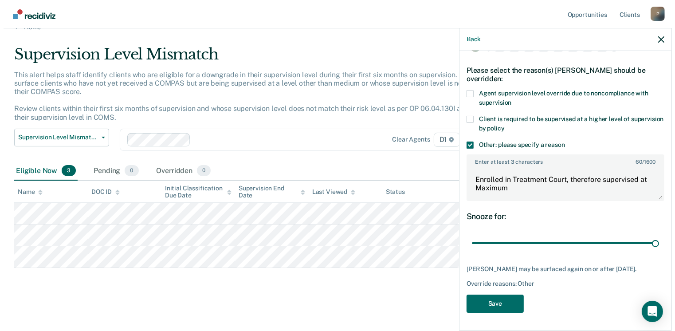
scroll to position [0, 0]
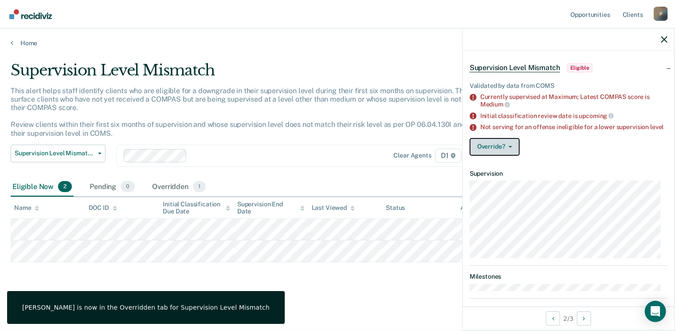
click at [502, 154] on button "Override?" at bounding box center [495, 147] width 50 height 18
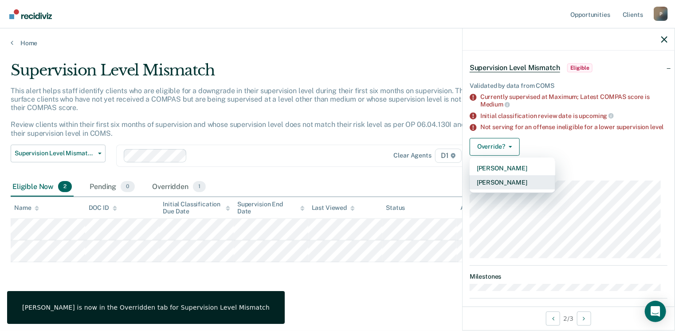
click at [508, 187] on button "[PERSON_NAME]" at bounding box center [513, 182] width 86 height 14
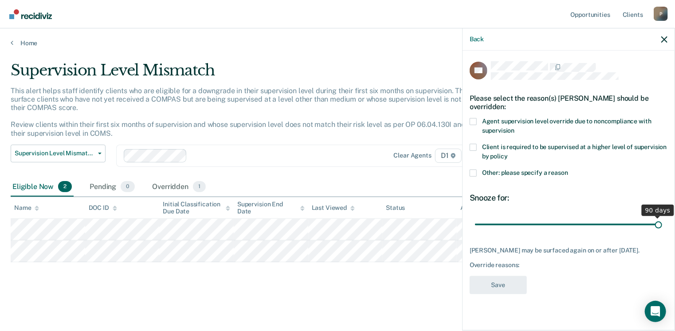
drag, startPoint x: 536, startPoint y: 225, endPoint x: 678, endPoint y: 227, distance: 141.6
type input "90"
click at [662, 227] on input "range" at bounding box center [568, 225] width 187 height 16
click at [476, 169] on span at bounding box center [473, 172] width 7 height 7
click at [568, 169] on input "Other: please specify a reason" at bounding box center [568, 169] width 0 height 0
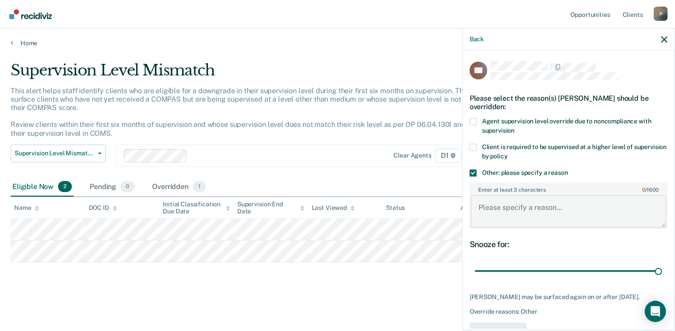
click at [504, 219] on textarea "Enter at least 3 characters 0 / 1600" at bounding box center [569, 211] width 196 height 33
paste textarea "Enrolled in Treatment Court, therefore supervised at Maximum"
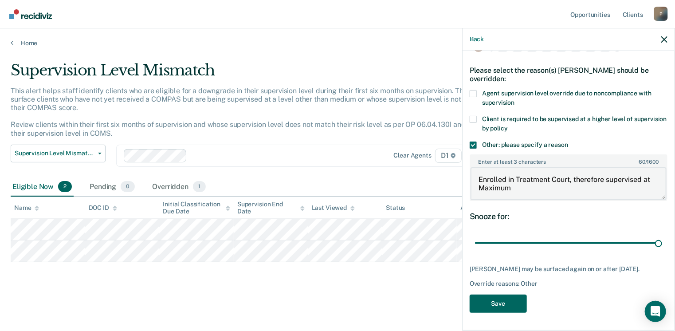
type textarea "Enrolled in Treatment Court, therefore supervised at Maximum"
click at [509, 307] on button "Save" at bounding box center [498, 304] width 57 height 18
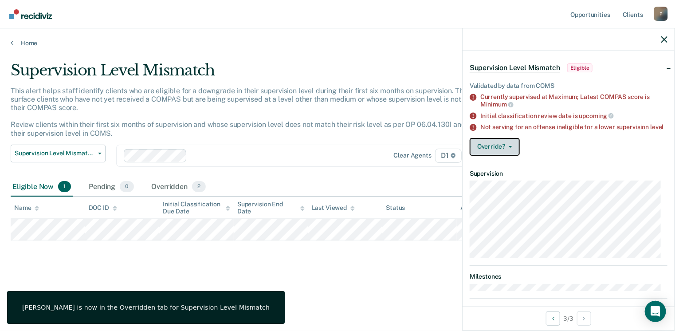
click at [501, 156] on button "Override?" at bounding box center [495, 147] width 50 height 18
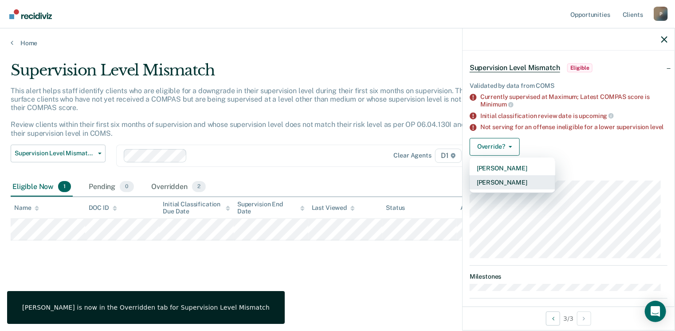
click at [507, 189] on button "[PERSON_NAME]" at bounding box center [513, 182] width 86 height 14
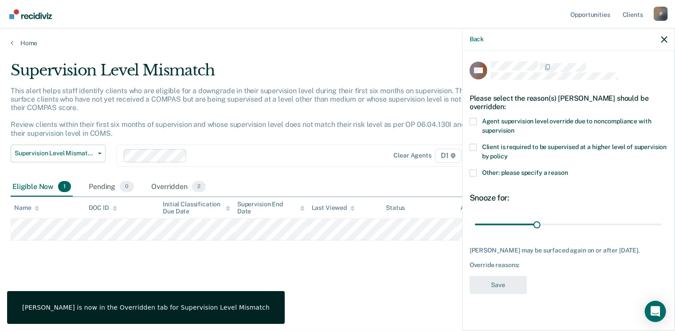
scroll to position [0, 0]
drag, startPoint x: 555, startPoint y: 222, endPoint x: 678, endPoint y: 222, distance: 122.9
type input "90"
click at [662, 222] on input "range" at bounding box center [568, 225] width 187 height 16
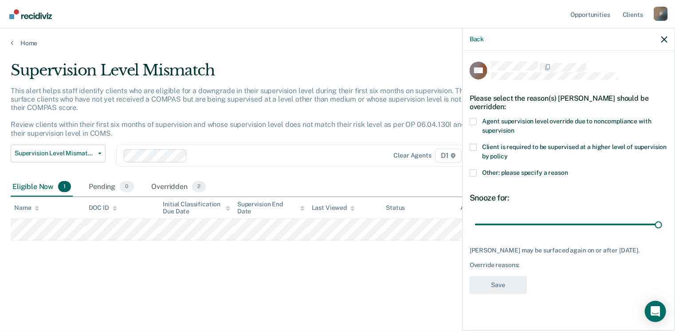
click at [474, 172] on span at bounding box center [473, 172] width 7 height 7
click at [568, 169] on input "Other: please specify a reason" at bounding box center [568, 169] width 0 height 0
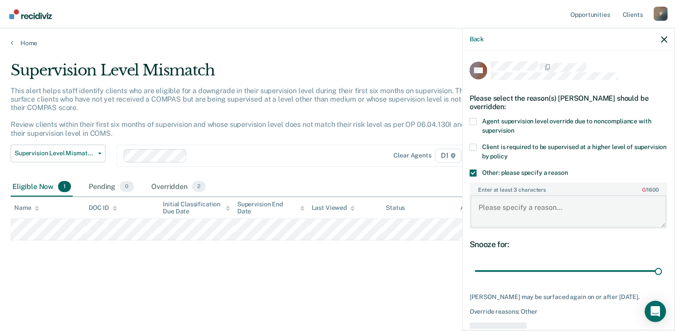
click at [527, 214] on textarea "Enter at least 3 characters 0 / 1600" at bounding box center [569, 211] width 196 height 33
paste textarea "Enrolled in Treatment Court, therefore supervised at Maximum"
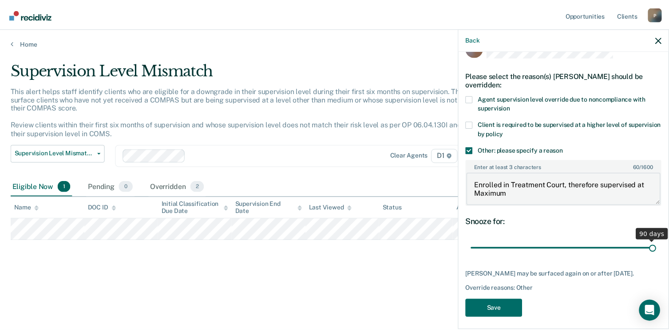
scroll to position [33, 0]
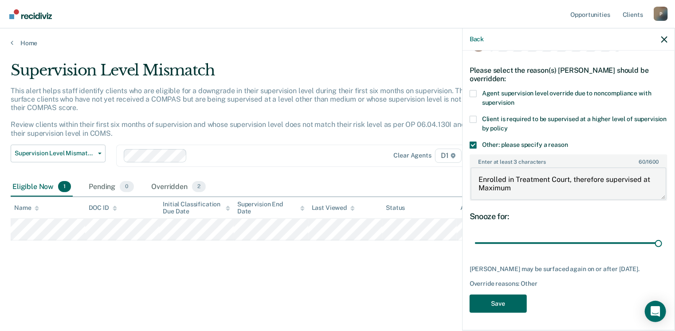
type textarea "Enrolled in Treatment Court, therefore supervised at Maximum"
click at [504, 307] on button "Save" at bounding box center [498, 304] width 57 height 18
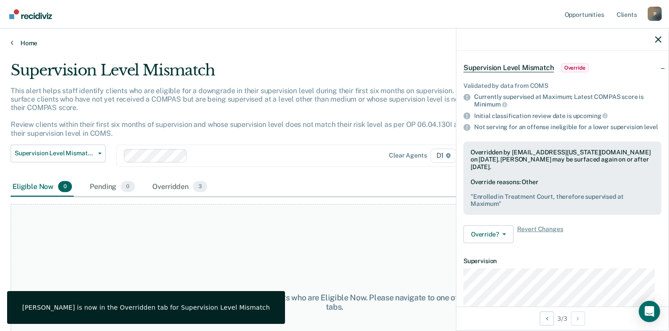
click at [20, 42] on link "Home" at bounding box center [334, 43] width 647 height 8
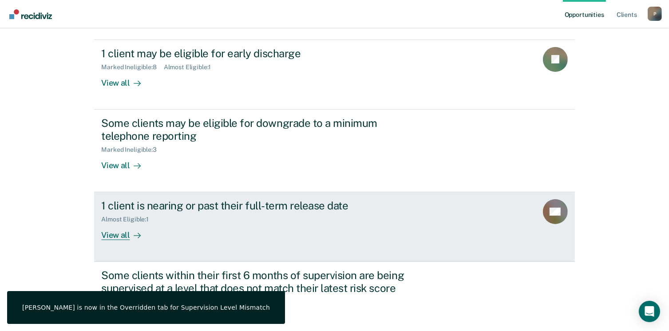
scroll to position [34, 0]
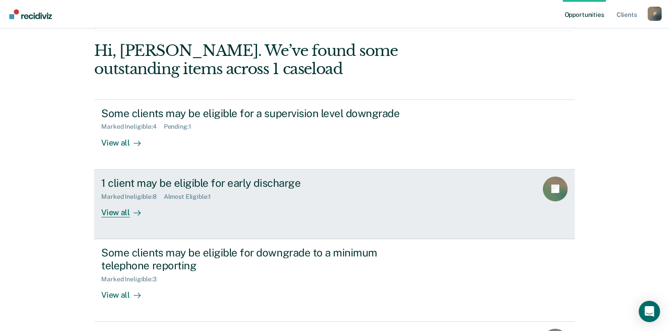
click at [117, 217] on div "View all" at bounding box center [126, 208] width 50 height 17
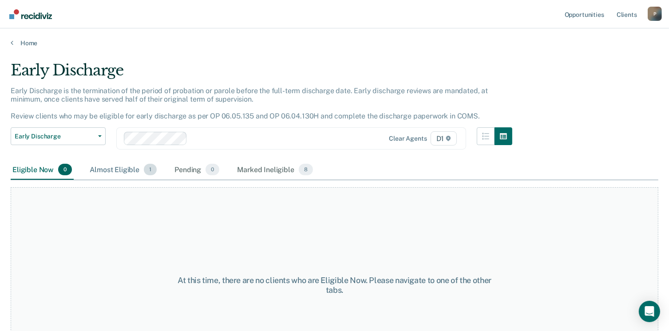
click at [122, 169] on div "Almost Eligible 1" at bounding box center [123, 170] width 71 height 20
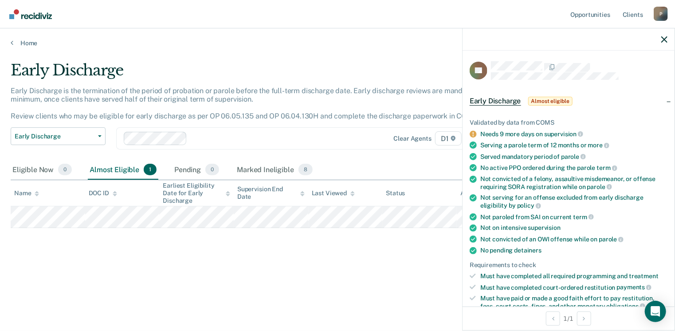
scroll to position [222, 0]
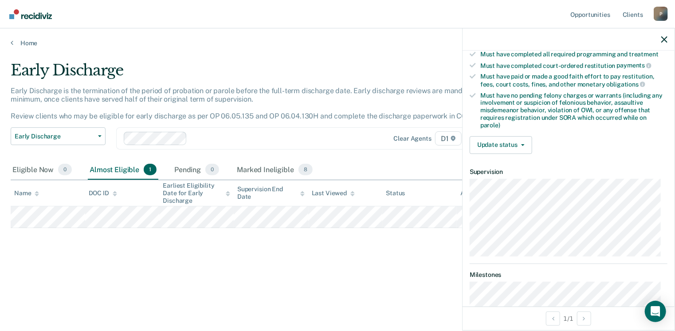
click at [515, 129] on div "Validated by data from COMS Needs 9 more days on supervision Serving a parole t…" at bounding box center [569, 22] width 212 height 278
click at [513, 141] on button "Update status" at bounding box center [501, 145] width 63 height 18
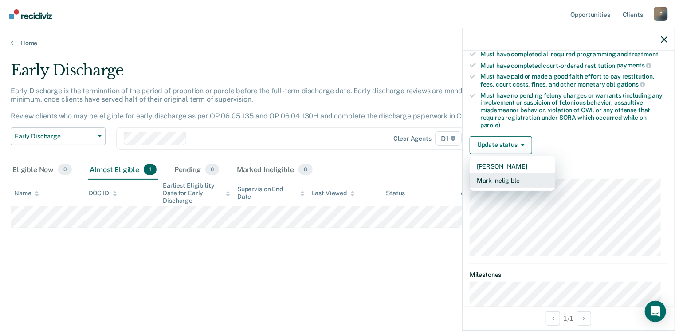
click at [506, 176] on button "Mark Ineligible" at bounding box center [513, 180] width 86 height 14
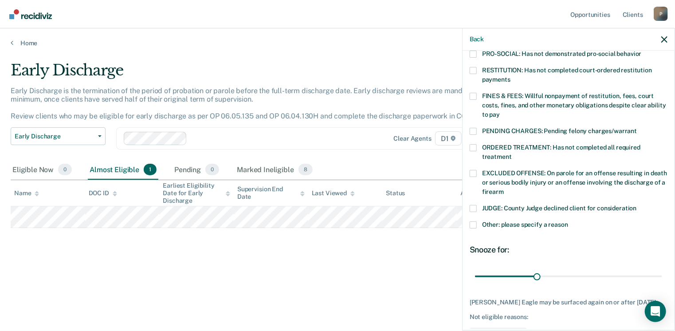
click at [474, 221] on span at bounding box center [473, 224] width 7 height 7
click at [568, 221] on input "Other: please specify a reason" at bounding box center [568, 221] width 0 height 0
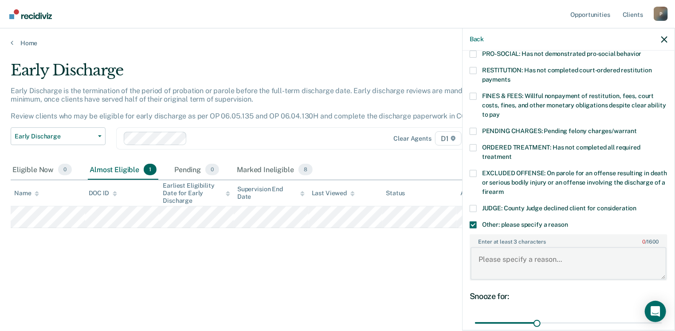
click at [534, 247] on textarea "Enter at least 3 characters 0 / 1600" at bounding box center [569, 263] width 196 height 33
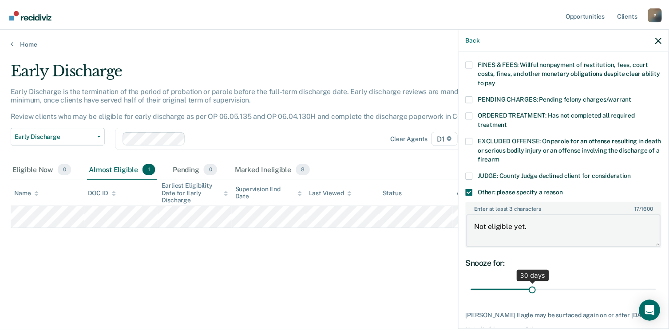
scroll to position [290, 0]
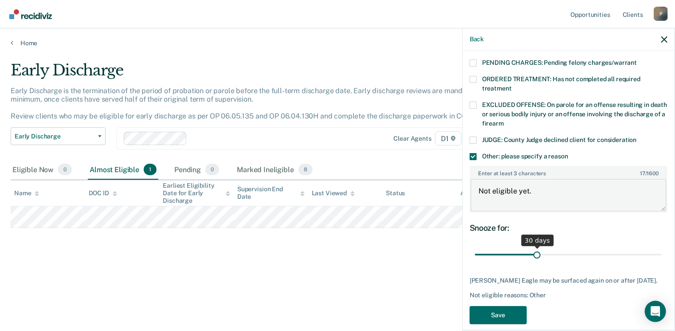
type textarea "Not eligible yet."
drag, startPoint x: 536, startPoint y: 243, endPoint x: 665, endPoint y: 248, distance: 129.7
type input "90"
click at [662, 248] on input "range" at bounding box center [568, 255] width 187 height 16
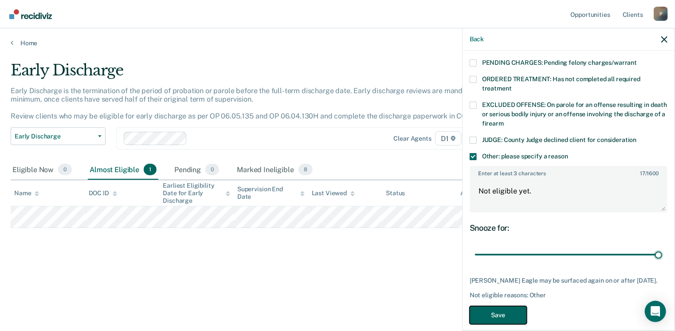
drag, startPoint x: 504, startPoint y: 307, endPoint x: 500, endPoint y: 311, distance: 6.0
click at [504, 307] on button "Save" at bounding box center [498, 315] width 57 height 18
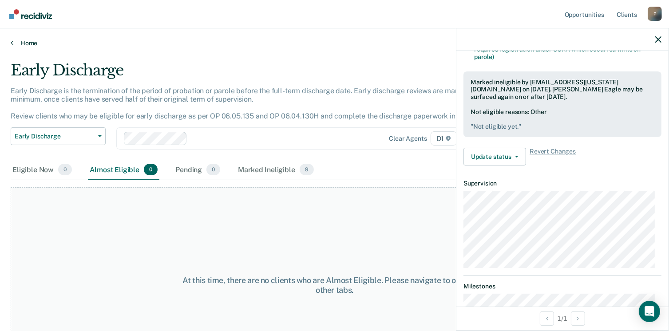
click at [22, 41] on link "Home" at bounding box center [334, 43] width 647 height 8
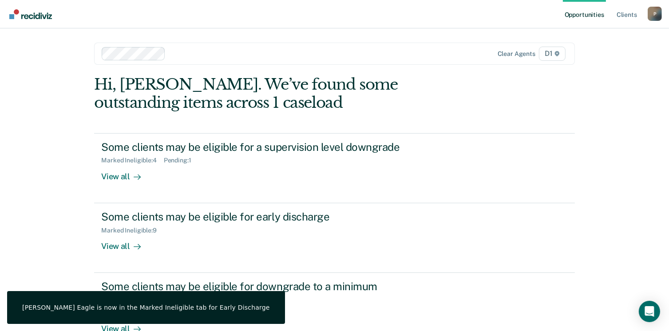
scroll to position [211, 0]
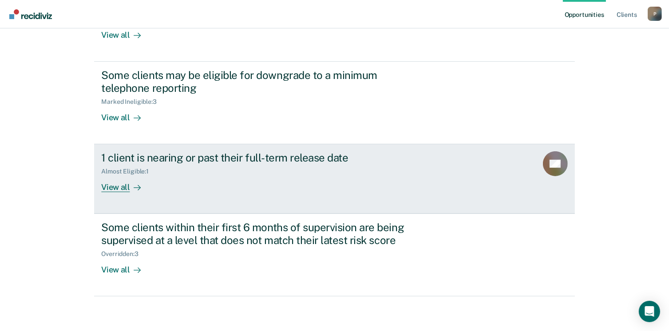
click at [111, 192] on link "1 client is nearing or past their full-term release date Almost Eligible : 1 Vi…" at bounding box center [334, 179] width 480 height 70
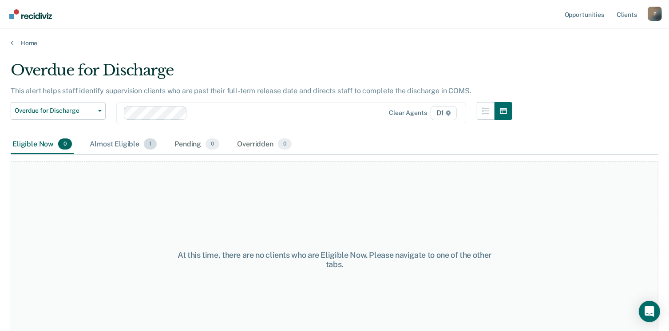
click at [126, 145] on div "Almost Eligible 1" at bounding box center [123, 145] width 71 height 20
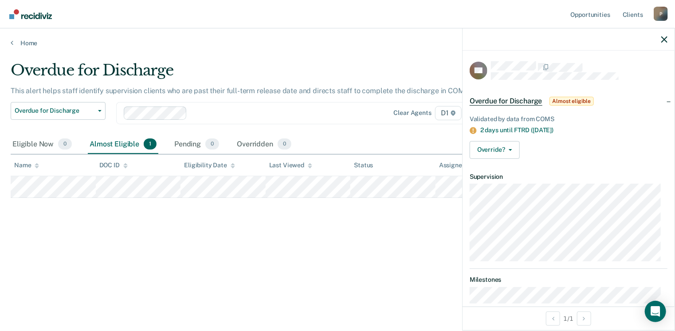
scroll to position [20, 0]
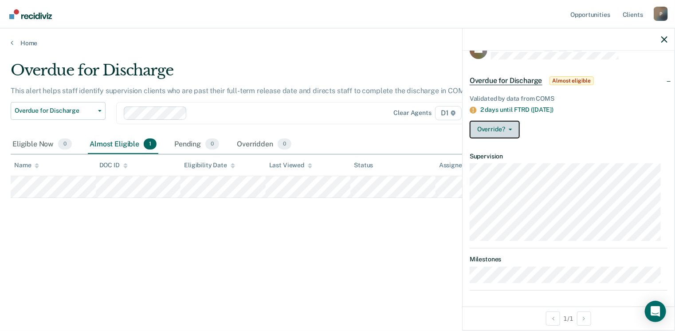
click at [500, 130] on button "Override?" at bounding box center [495, 130] width 50 height 18
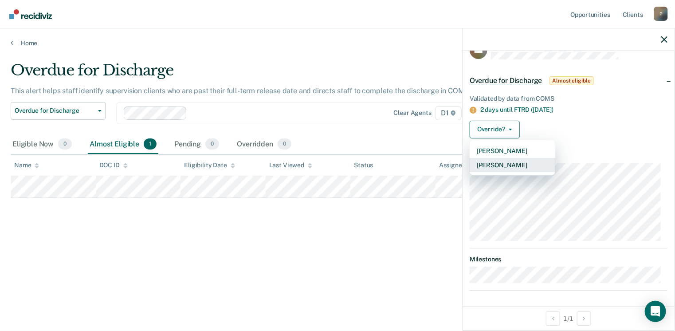
click at [503, 165] on button "[PERSON_NAME]" at bounding box center [513, 165] width 86 height 14
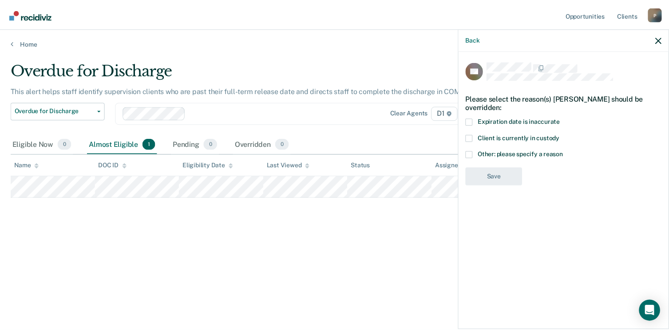
scroll to position [0, 0]
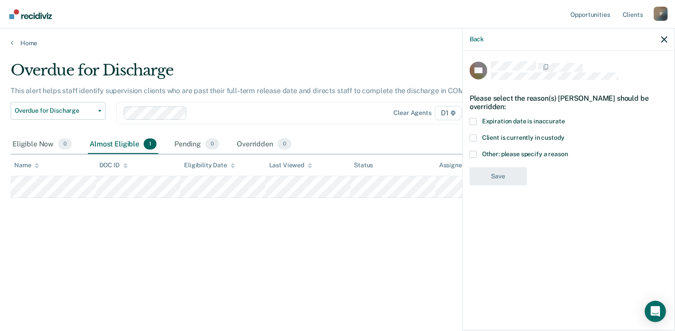
click at [477, 155] on label "Other: please specify a reason" at bounding box center [569, 155] width 198 height 9
click at [568, 151] on input "Other: please specify a reason" at bounding box center [568, 151] width 0 height 0
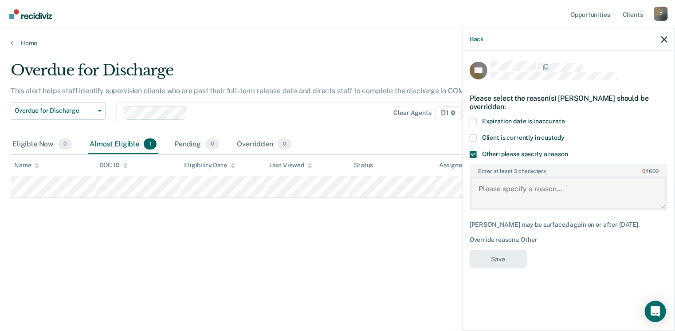
click at [499, 188] on textarea "Enter at least 3 characters 0 / 1600" at bounding box center [569, 193] width 196 height 33
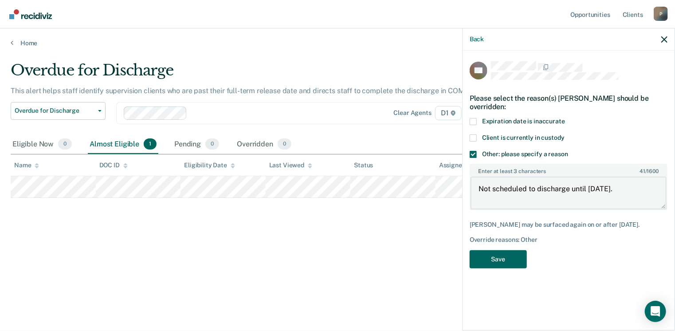
type textarea "Not scheduled to discharge until [DATE]."
click at [507, 259] on button "Save" at bounding box center [498, 259] width 57 height 18
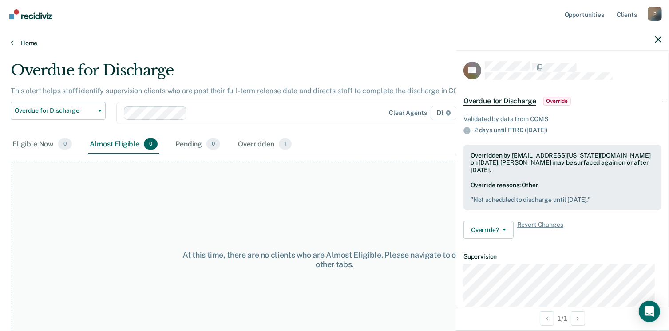
click at [18, 44] on link "Home" at bounding box center [334, 43] width 647 height 8
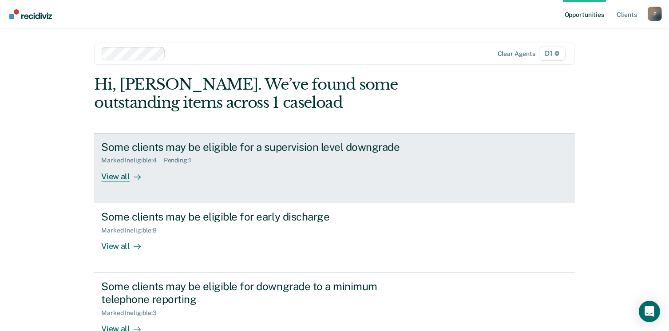
click at [125, 178] on div "View all" at bounding box center [126, 172] width 50 height 17
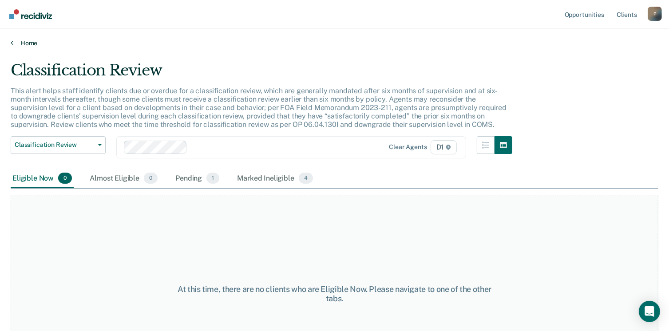
click at [26, 44] on link "Home" at bounding box center [334, 43] width 647 height 8
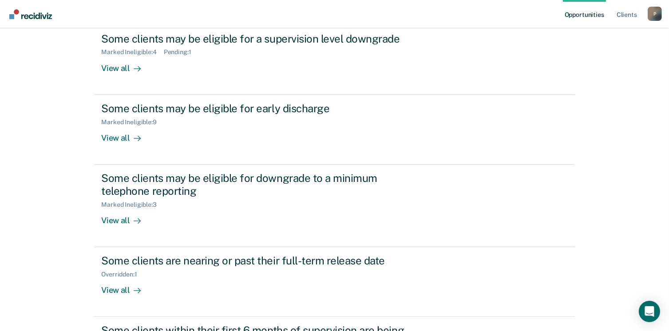
scroll to position [34, 0]
